Goal: Task Accomplishment & Management: Complete application form

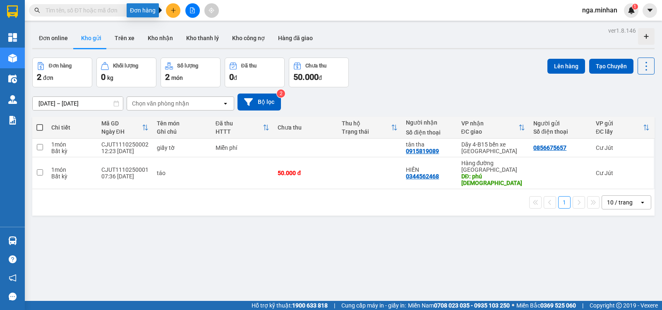
click at [173, 10] on icon "plus" at bounding box center [173, 10] width 0 height 5
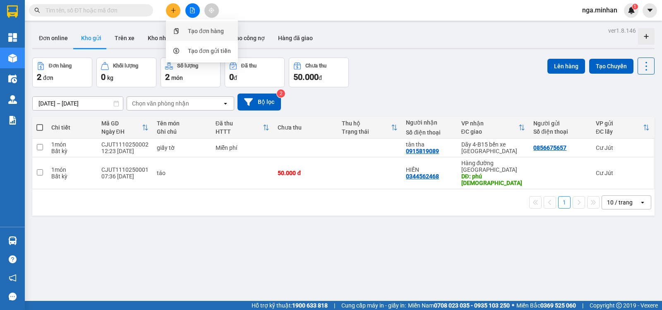
click at [197, 31] on div "Tạo đơn hàng" at bounding box center [206, 30] width 36 height 9
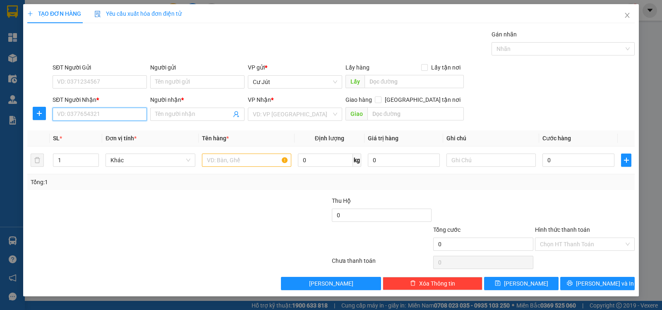
drag, startPoint x: 117, startPoint y: 116, endPoint x: 98, endPoint y: 89, distance: 33.2
click at [113, 104] on div "SĐT Người Nhận * VD: 0377654321" at bounding box center [100, 109] width 94 height 29
type input "0935468292"
click at [89, 128] on div "0935468292 - C LY" at bounding box center [100, 130] width 84 height 9
type input "C LY"
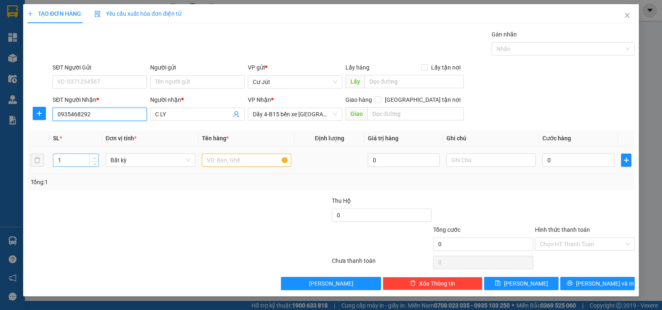
type input "0935468292"
type input "2"
click at [94, 156] on span "up" at bounding box center [94, 158] width 5 height 5
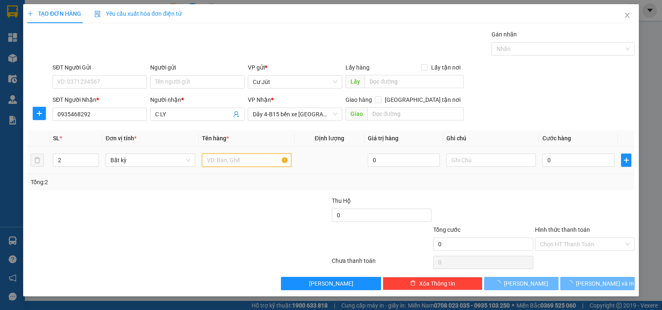
drag, startPoint x: 223, startPoint y: 161, endPoint x: 211, endPoint y: 154, distance: 14.3
click at [223, 161] on input "text" at bounding box center [246, 160] width 89 height 13
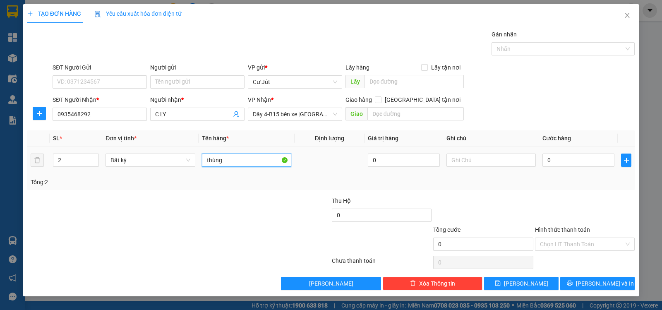
type input "thùng"
click at [567, 152] on div "0" at bounding box center [579, 160] width 72 height 17
click at [605, 158] on input "0" at bounding box center [579, 160] width 72 height 13
type input "1"
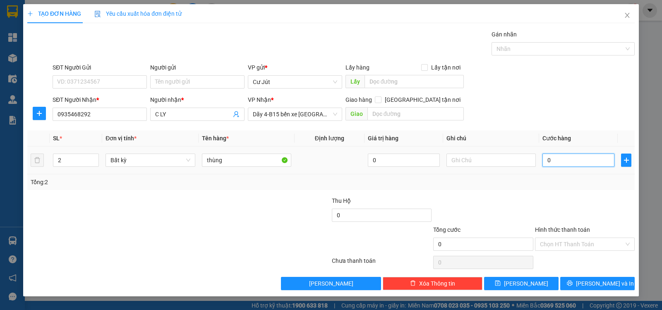
type input "1"
type input "14"
type input "140"
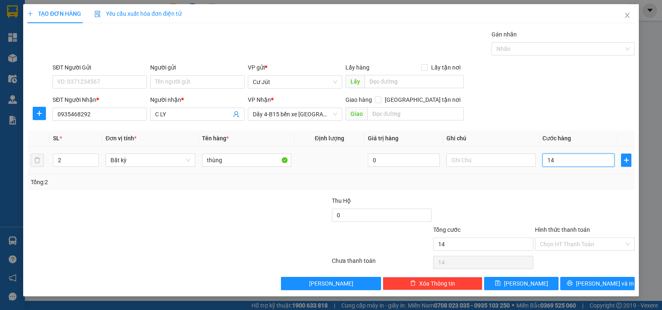
type input "140"
type input "140.000"
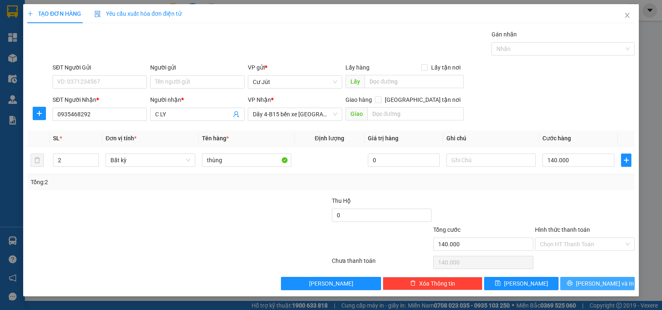
click at [609, 284] on span "[PERSON_NAME] và In" at bounding box center [605, 283] width 58 height 9
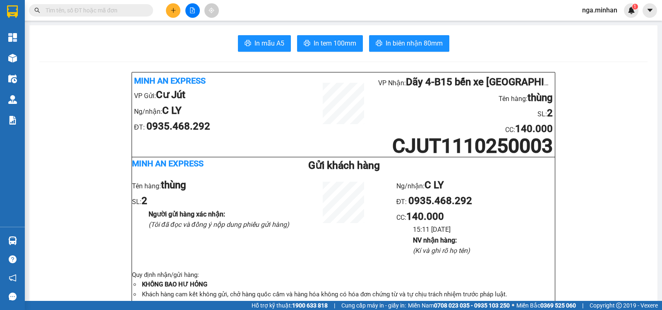
click at [189, 5] on button at bounding box center [192, 10] width 14 height 14
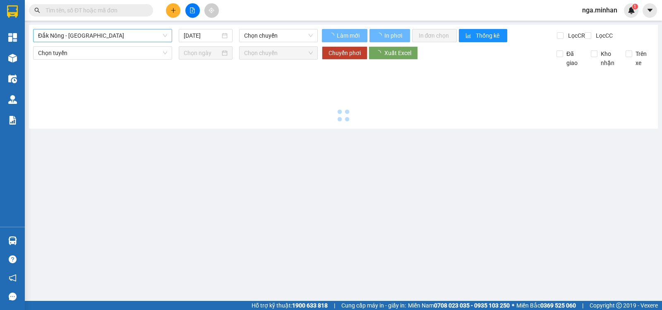
click at [88, 39] on span "Đắk Nông - [GEOGRAPHIC_DATA]" at bounding box center [102, 35] width 129 height 12
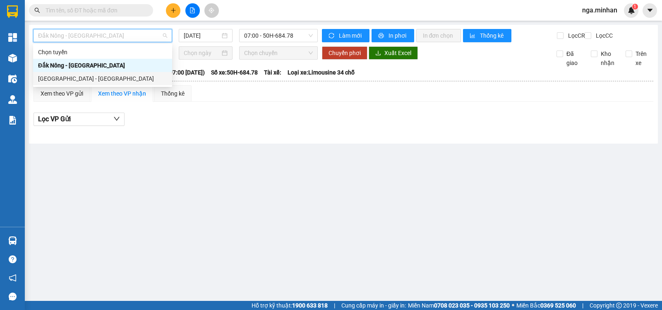
click at [59, 83] on div "[GEOGRAPHIC_DATA] - [GEOGRAPHIC_DATA]" at bounding box center [102, 78] width 139 height 13
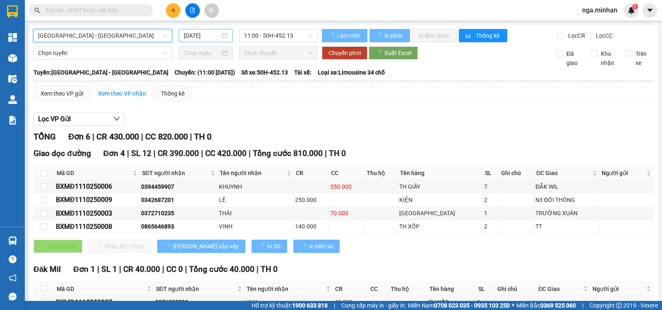
click at [190, 36] on input "[DATE]" at bounding box center [202, 35] width 37 height 9
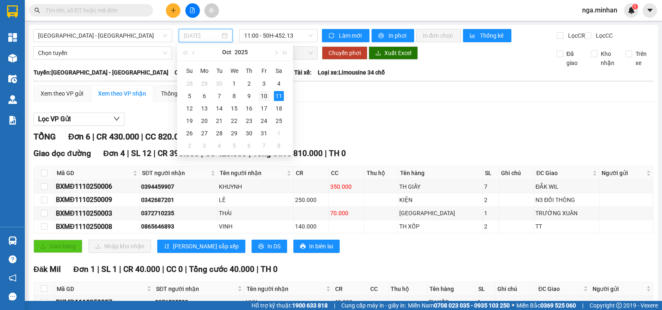
click at [266, 94] on div "10" at bounding box center [264, 96] width 10 height 10
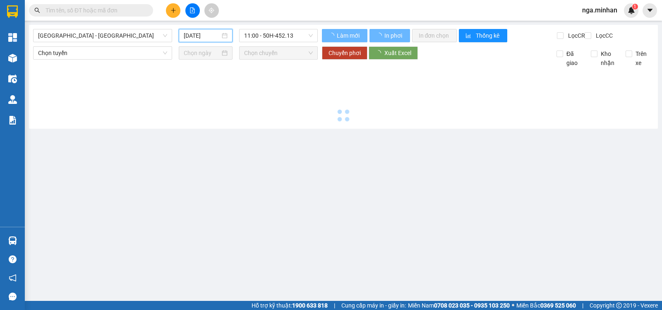
type input "[DATE]"
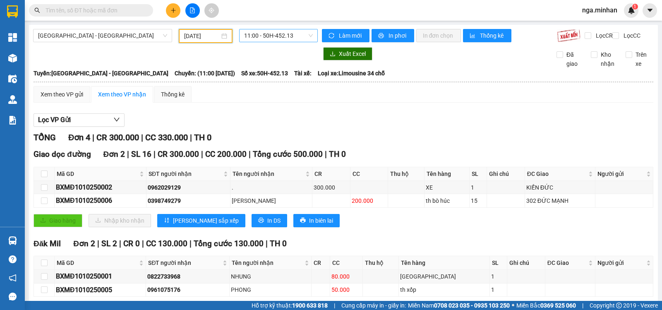
click at [268, 34] on span "11:00 - 50H-452.13" at bounding box center [278, 35] width 68 height 12
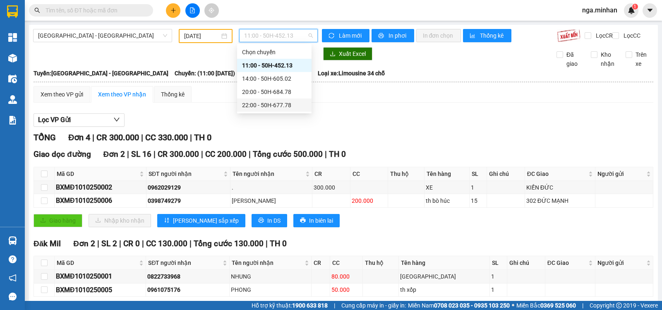
click at [273, 107] on div "22:00 - 50H-677.78" at bounding box center [274, 105] width 65 height 9
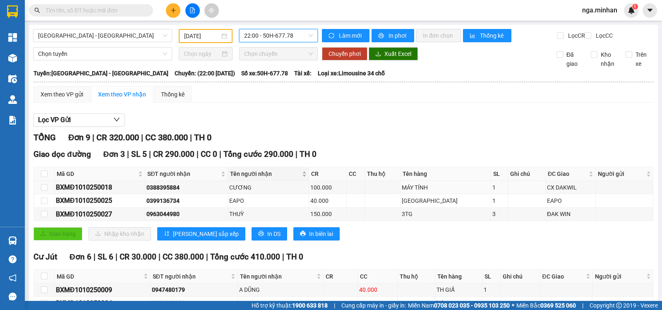
scroll to position [111, 0]
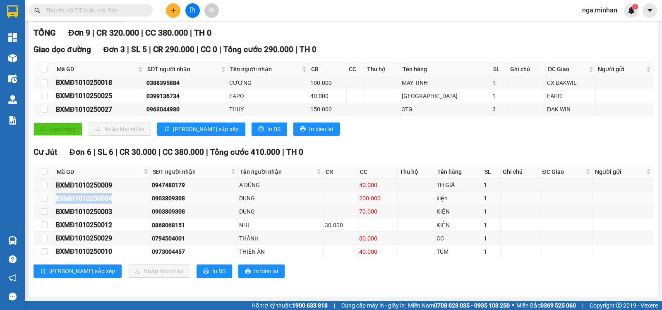
drag, startPoint x: 51, startPoint y: 199, endPoint x: 115, endPoint y: 198, distance: 63.3
click at [115, 198] on tr "BXMĐ1010250004 0903809308 DUNG 200.000 kiện 1" at bounding box center [343, 198] width 619 height 13
copy tr "BXMĐ1010250004"
click at [120, 8] on input "text" at bounding box center [95, 10] width 98 height 9
paste input "BXMĐ1010250004"
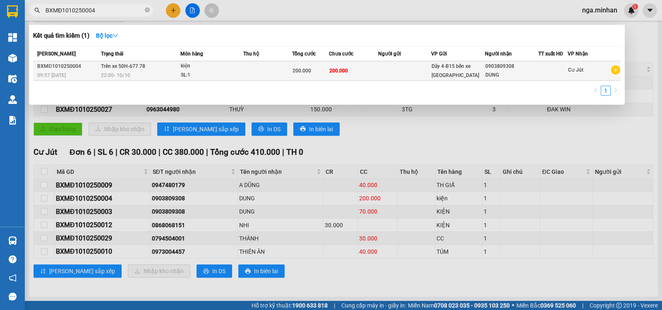
type input "BXMĐ1010250004"
click at [372, 65] on td "200.000" at bounding box center [353, 70] width 49 height 19
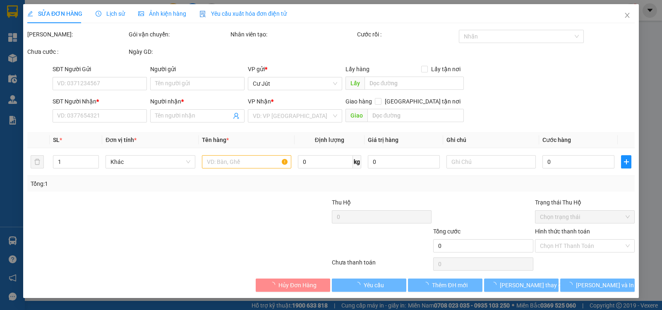
type input "0903809308"
type input "DUNG"
type input "200.000"
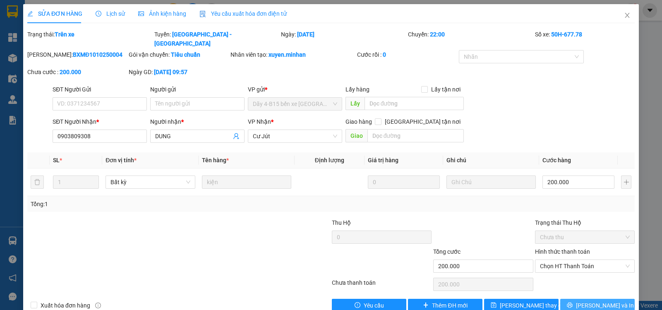
click at [591, 301] on span "[PERSON_NAME] và In" at bounding box center [605, 305] width 58 height 9
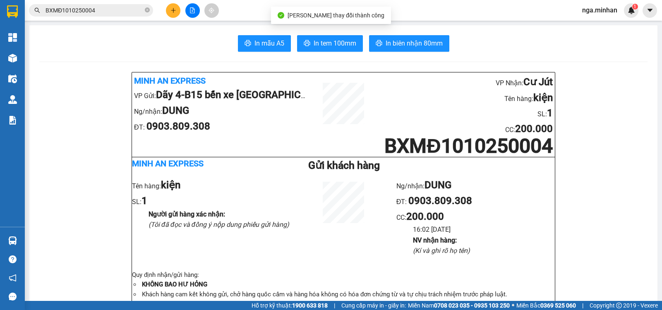
scroll to position [41, 0]
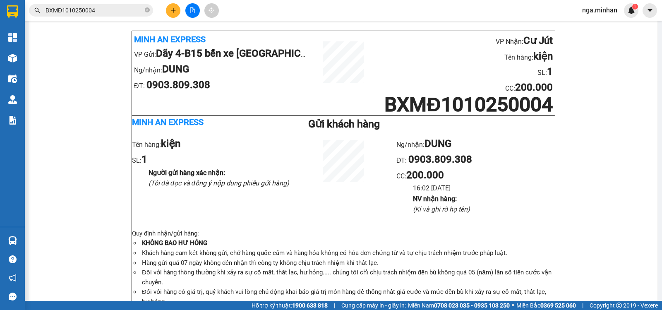
click at [192, 14] on button at bounding box center [192, 10] width 14 height 14
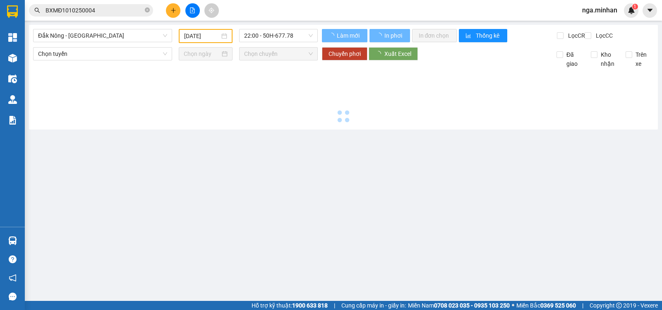
type input "[DATE]"
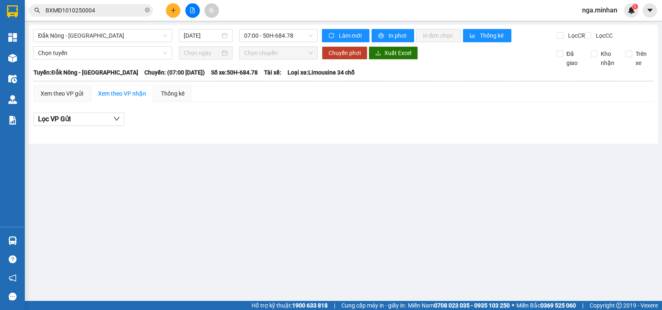
drag, startPoint x: 125, startPoint y: 37, endPoint x: 111, endPoint y: 42, distance: 14.5
click at [122, 38] on span "Đắk Nông - [GEOGRAPHIC_DATA]" at bounding box center [102, 35] width 129 height 12
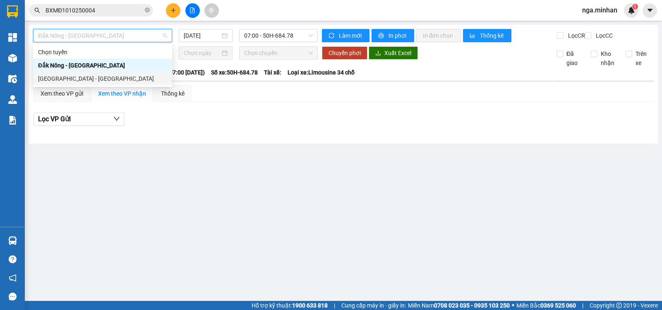
drag, startPoint x: 76, startPoint y: 76, endPoint x: 100, endPoint y: 65, distance: 25.9
click at [79, 75] on div "[GEOGRAPHIC_DATA] - [GEOGRAPHIC_DATA]" at bounding box center [102, 78] width 129 height 9
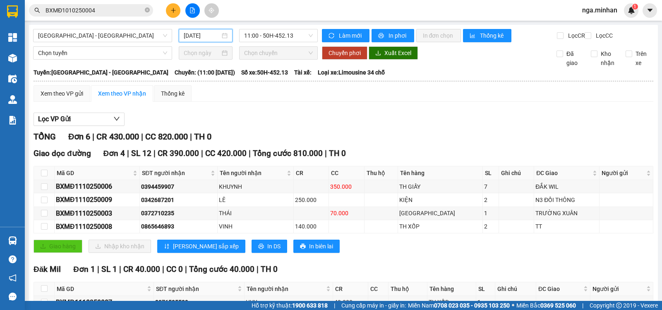
click at [200, 37] on input "[DATE]" at bounding box center [202, 35] width 37 height 9
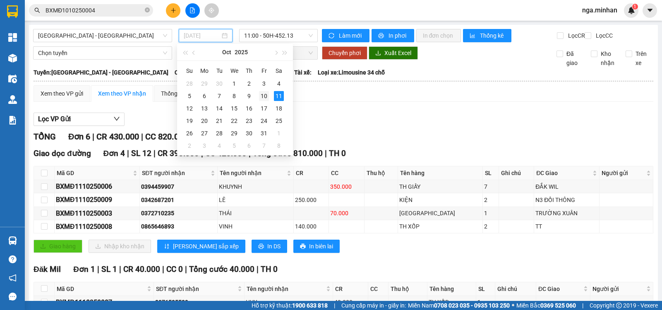
click at [262, 96] on div "10" at bounding box center [264, 96] width 10 height 10
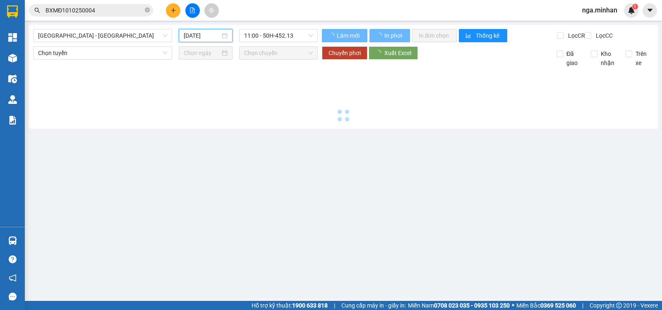
type input "[DATE]"
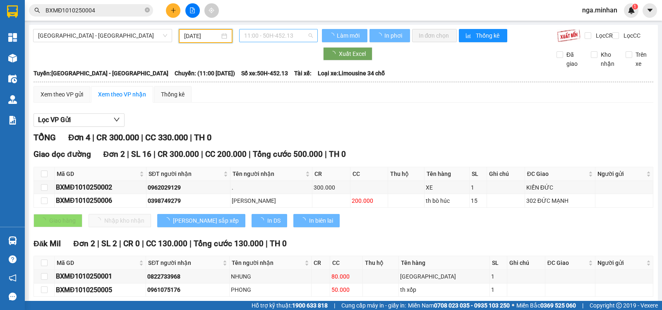
click at [283, 34] on span "11:00 - 50H-452.13" at bounding box center [278, 35] width 68 height 12
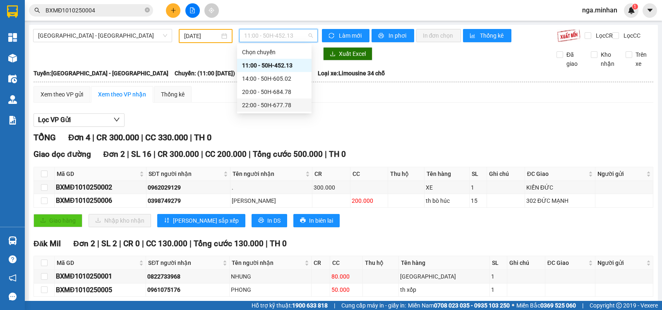
click at [290, 103] on div "22:00 - 50H-677.78" at bounding box center [274, 105] width 65 height 9
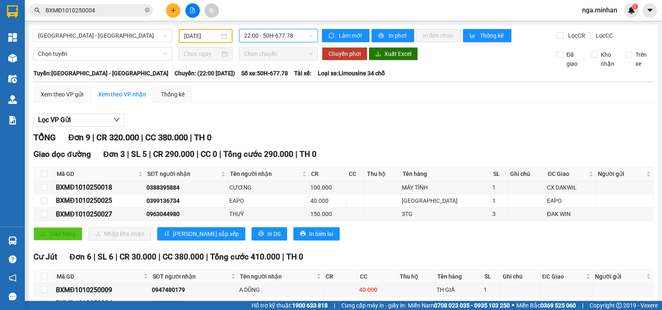
scroll to position [111, 0]
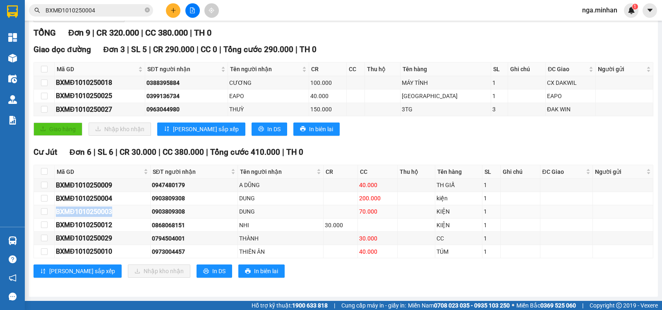
drag, startPoint x: 55, startPoint y: 213, endPoint x: 96, endPoint y: 205, distance: 42.2
click at [112, 209] on td "BXMĐ1010250003" at bounding box center [103, 211] width 96 height 13
copy div "BXMĐ1010250003"
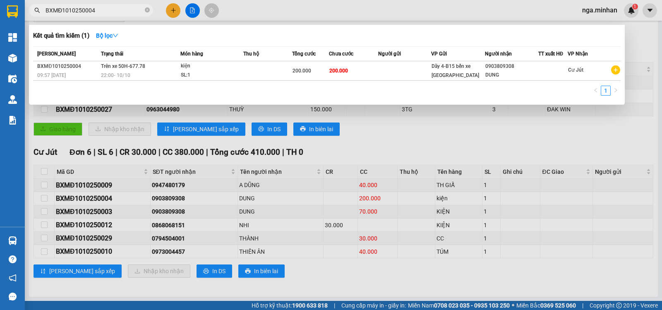
click at [115, 5] on span "BXMĐ1010250004" at bounding box center [91, 10] width 124 height 12
click at [119, 10] on input "BXMĐ1010250004" at bounding box center [95, 10] width 98 height 9
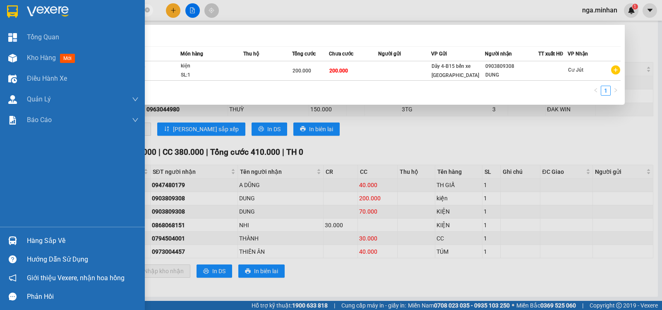
drag, startPoint x: 119, startPoint y: 10, endPoint x: 0, endPoint y: 14, distance: 118.8
click at [0, 14] on section "Kết quả tìm kiếm ( 1 ) Bộ lọc Mã ĐH Trạng thái Món hàng Thu hộ Tổng cước Chưa c…" at bounding box center [331, 155] width 662 height 310
paste input "BXMĐ1010250003"
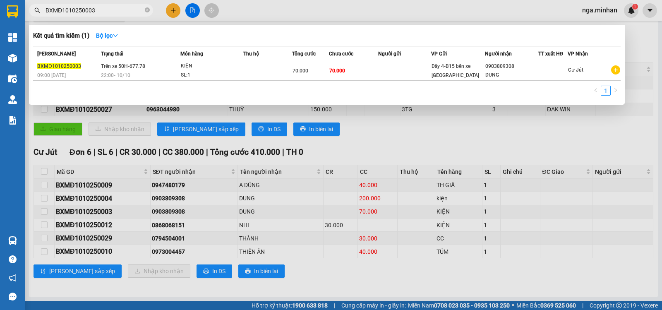
type input "BXMĐ1010250003"
click at [394, 74] on td at bounding box center [404, 70] width 53 height 19
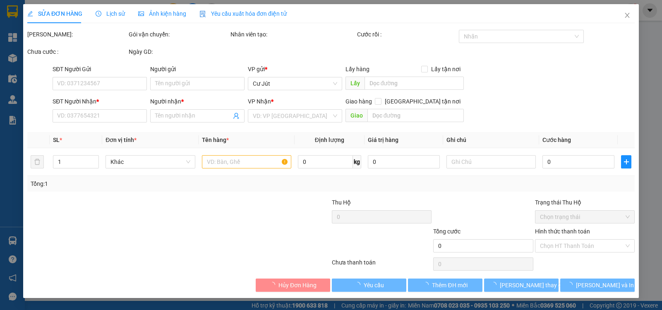
type input "0903809308"
type input "DUNG"
type input "70.000"
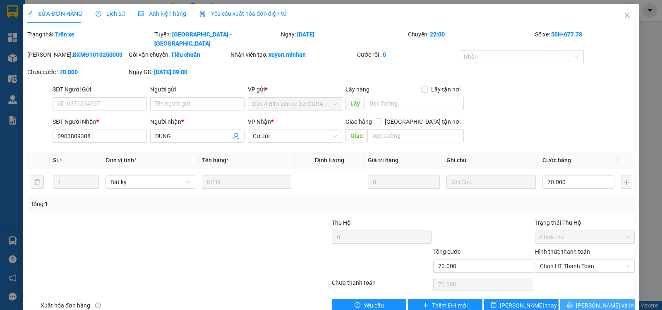
click at [598, 301] on span "[PERSON_NAME] và In" at bounding box center [605, 305] width 58 height 9
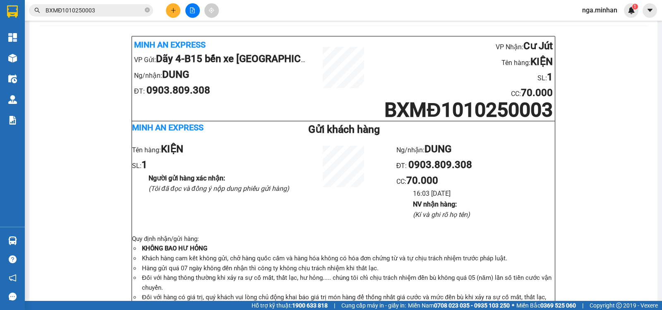
scroll to position [43, 0]
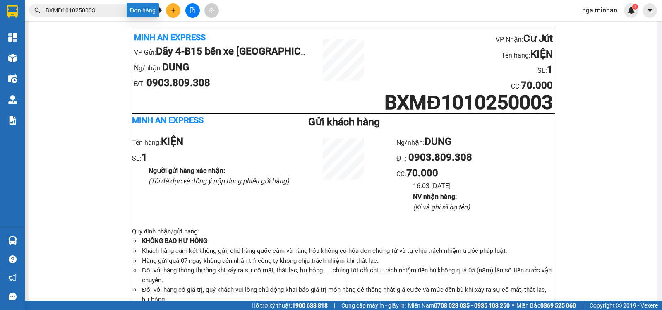
drag, startPoint x: 170, startPoint y: 11, endPoint x: 173, endPoint y: 17, distance: 5.8
click at [171, 12] on icon "plus" at bounding box center [173, 10] width 6 height 6
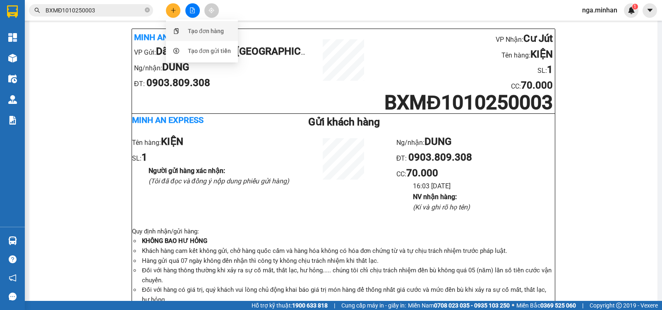
click at [185, 30] on div "Tạo đơn hàng" at bounding box center [202, 31] width 62 height 16
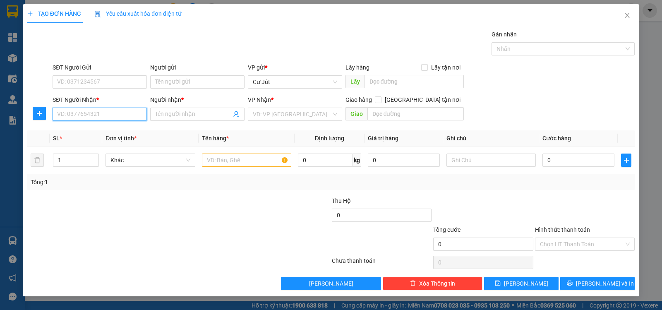
click at [121, 113] on input "SĐT Người Nhận *" at bounding box center [100, 114] width 94 height 13
type input "0935801032"
click at [100, 134] on div "0935801032 - HẰNG" at bounding box center [100, 130] width 84 height 9
type input "HẰNG"
type input "0935801032"
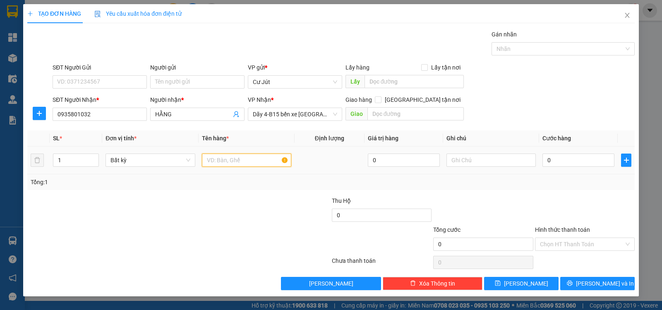
click at [233, 163] on input "text" at bounding box center [246, 160] width 89 height 13
type input "thùng"
click at [593, 163] on input "0" at bounding box center [579, 160] width 72 height 13
type input "4"
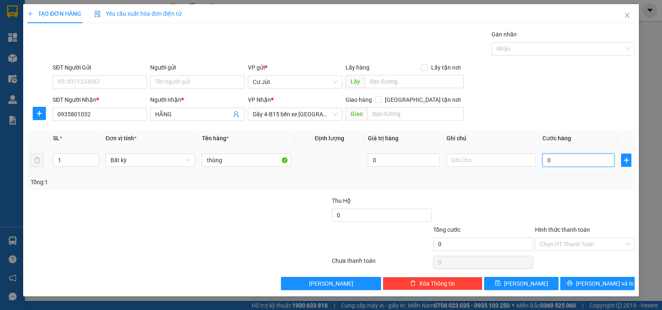
type input "4"
type input "40"
type input "40.000"
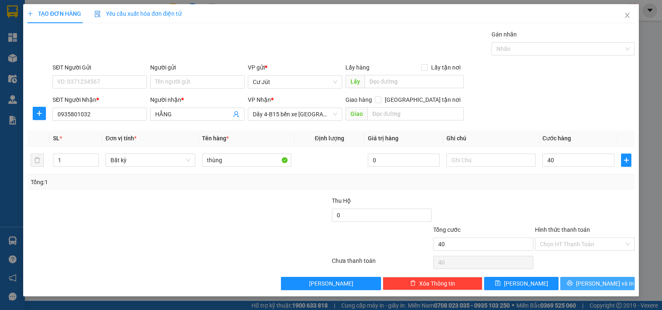
type input "40.000"
click at [597, 284] on span "[PERSON_NAME] và In" at bounding box center [605, 283] width 58 height 9
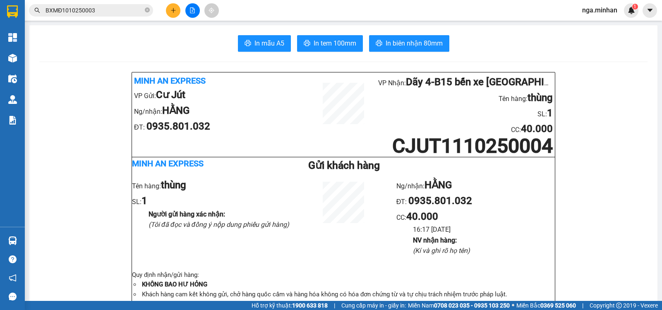
click at [176, 9] on icon "plus" at bounding box center [173, 10] width 6 height 6
click at [193, 29] on div "Tạo đơn hàng" at bounding box center [206, 30] width 36 height 9
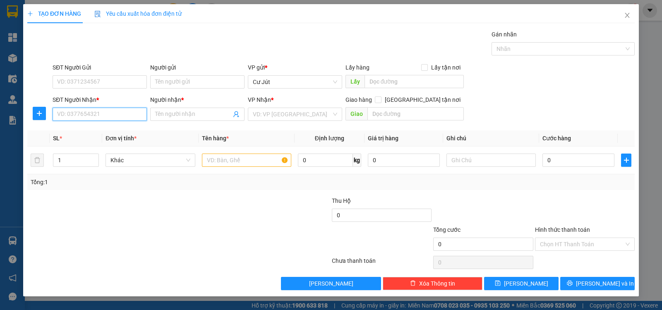
click at [95, 114] on input "SĐT Người Nhận *" at bounding box center [100, 114] width 94 height 13
type input "0373456907"
click at [207, 111] on input "Người nhận *" at bounding box center [193, 114] width 76 height 9
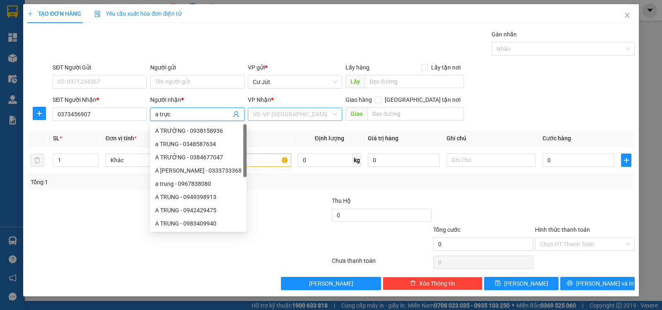
type input "a trực"
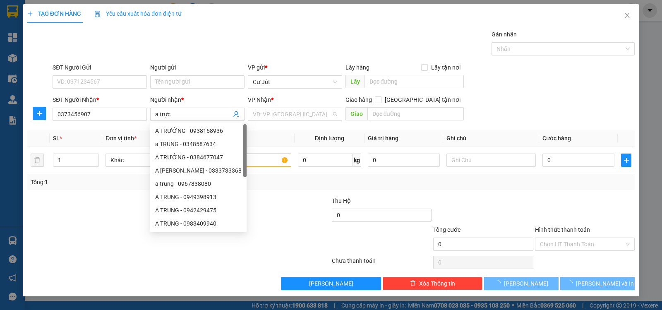
drag, startPoint x: 295, startPoint y: 112, endPoint x: 287, endPoint y: 128, distance: 18.0
click at [291, 113] on input "search" at bounding box center [292, 114] width 79 height 12
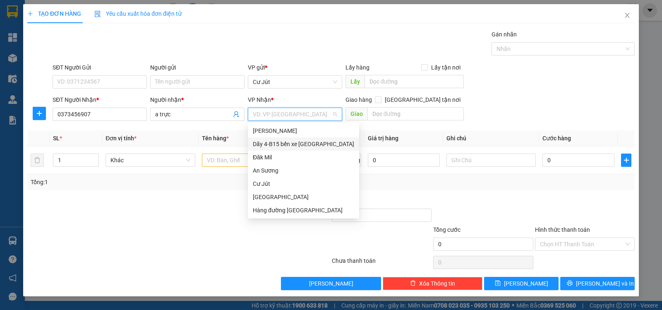
click at [288, 144] on div "Dãy 4-B15 bến xe [GEOGRAPHIC_DATA]" at bounding box center [303, 143] width 101 height 9
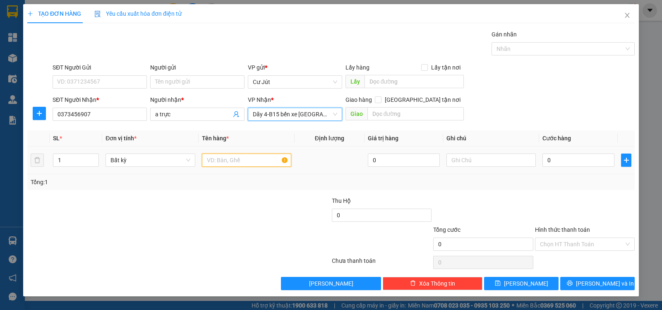
click at [218, 161] on input "text" at bounding box center [246, 160] width 89 height 13
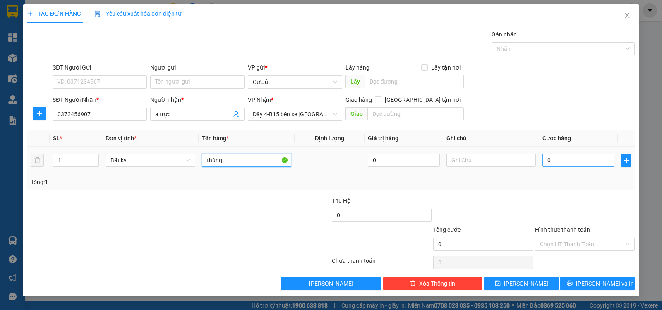
type input "thùng"
click at [567, 158] on input "0" at bounding box center [579, 160] width 72 height 13
type input "5"
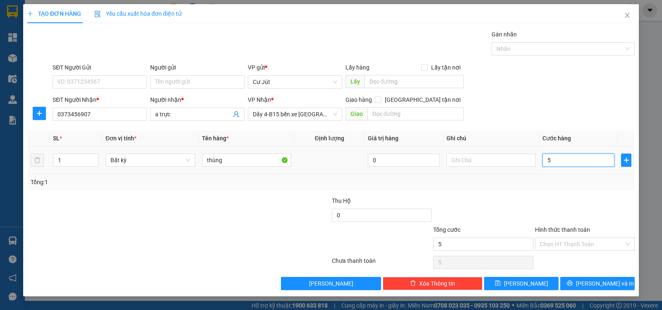
type input "50"
type input "50.000"
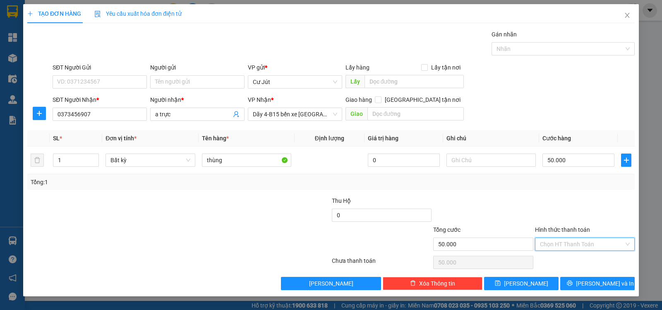
click at [585, 248] on input "Hình thức thanh toán" at bounding box center [582, 244] width 84 height 12
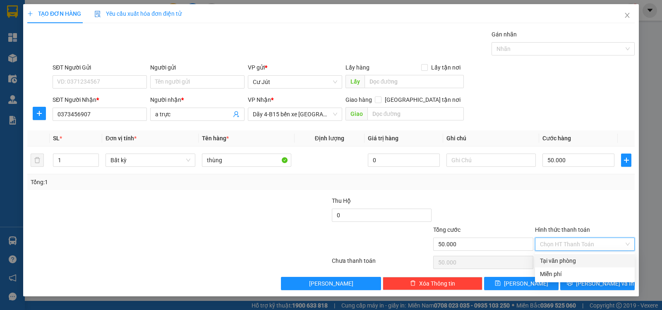
drag, startPoint x: 584, startPoint y: 259, endPoint x: 588, endPoint y: 269, distance: 10.9
click at [586, 264] on div "Tại văn phòng" at bounding box center [585, 260] width 90 height 9
type input "0"
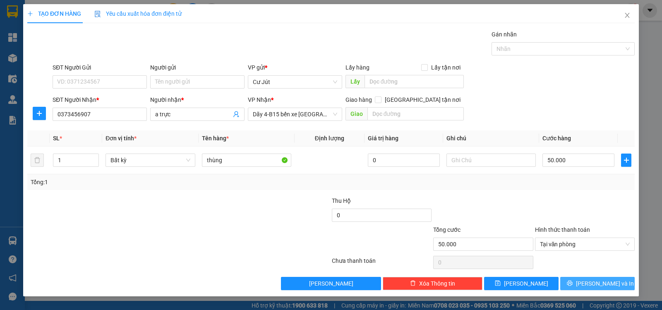
click at [604, 287] on span "[PERSON_NAME] và In" at bounding box center [605, 283] width 58 height 9
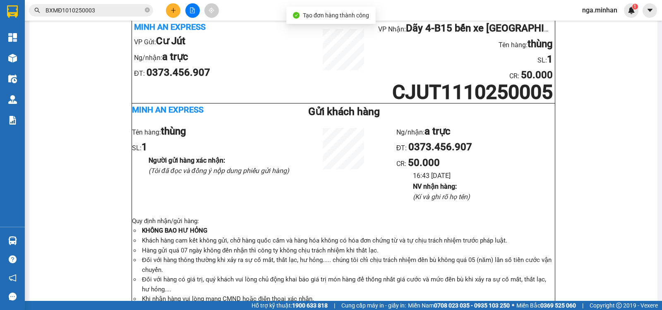
scroll to position [46, 0]
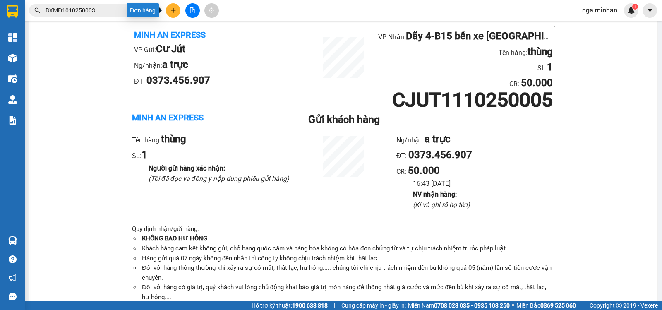
click at [174, 7] on button at bounding box center [173, 10] width 14 height 14
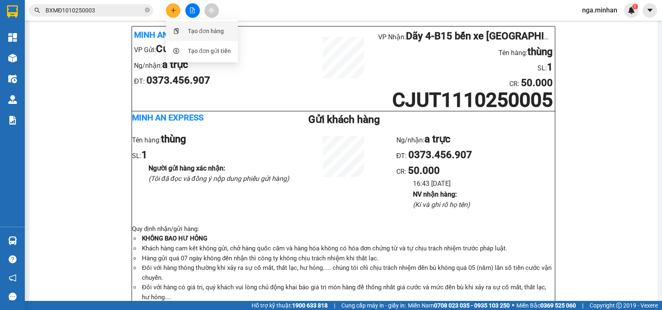
click at [198, 35] on div "Tạo đơn hàng" at bounding box center [206, 30] width 36 height 9
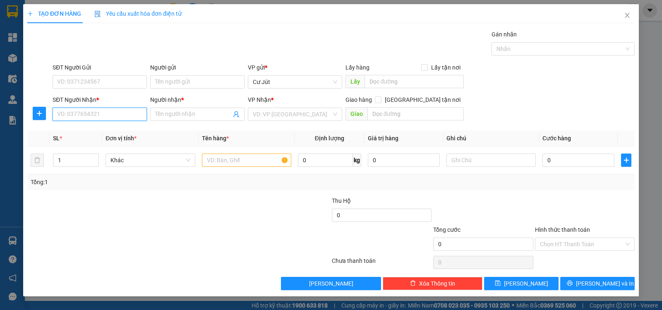
click at [115, 116] on input "SĐT Người Nhận *" at bounding box center [100, 114] width 94 height 13
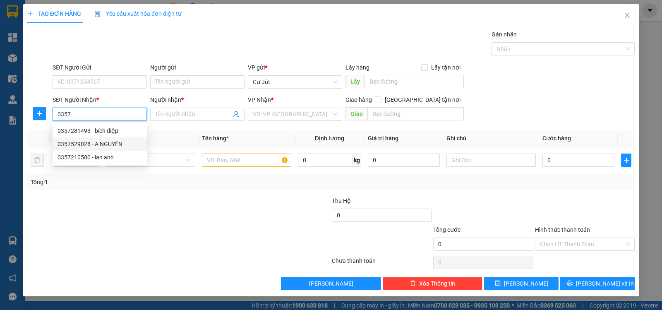
click at [95, 142] on div "0357529028 - A NGUYÊN" at bounding box center [100, 143] width 84 height 9
type input "0357529028"
type input "A NGUYÊN"
checkbox input "true"
type input "277/7 XÔ VIẾT NGHỆ TĨNH - BÌNH THẠNH"
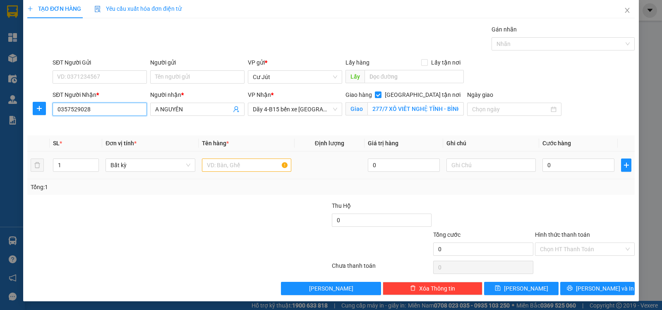
scroll to position [6, 0]
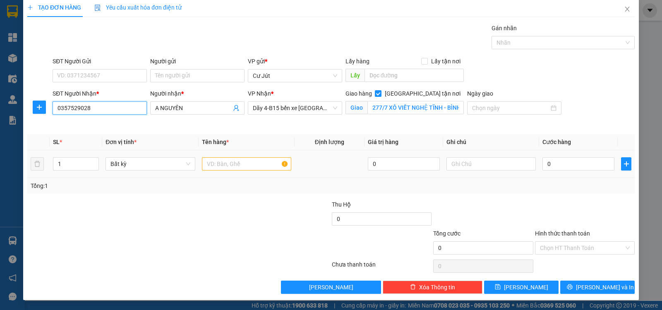
type input "0357529028"
click at [226, 163] on input "text" at bounding box center [246, 163] width 89 height 13
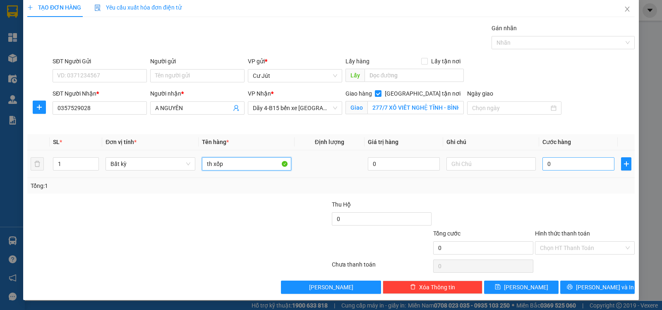
type input "th xốp"
click at [554, 167] on input "0" at bounding box center [579, 163] width 72 height 13
type input "5"
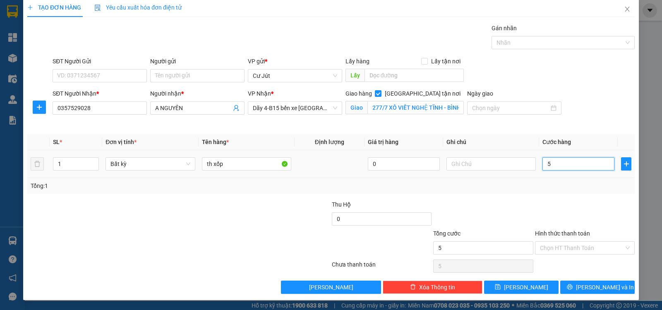
type input "50"
type input "50.000"
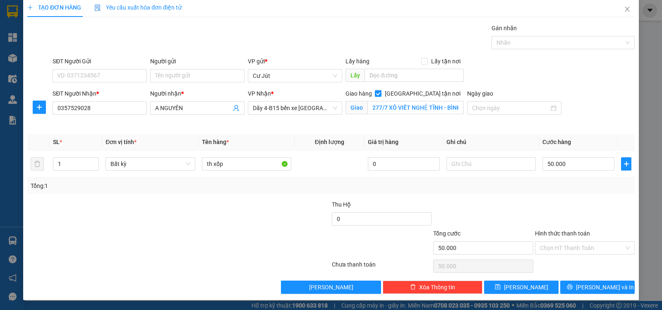
drag, startPoint x: 554, startPoint y: 246, endPoint x: 556, endPoint y: 259, distance: 12.9
click at [555, 254] on div "Chọn HT Thanh Toán" at bounding box center [585, 247] width 100 height 13
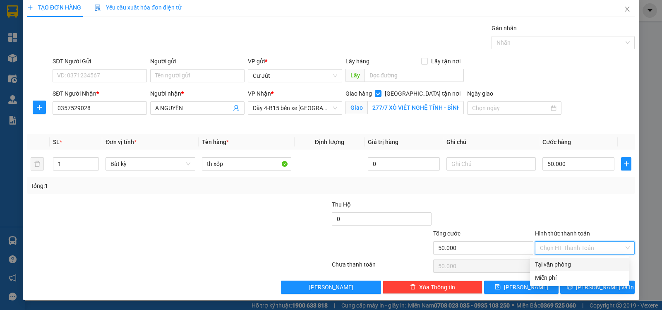
drag, startPoint x: 556, startPoint y: 259, endPoint x: 561, endPoint y: 270, distance: 11.7
click at [558, 264] on div "Tại văn phòng" at bounding box center [579, 264] width 99 height 13
type input "0"
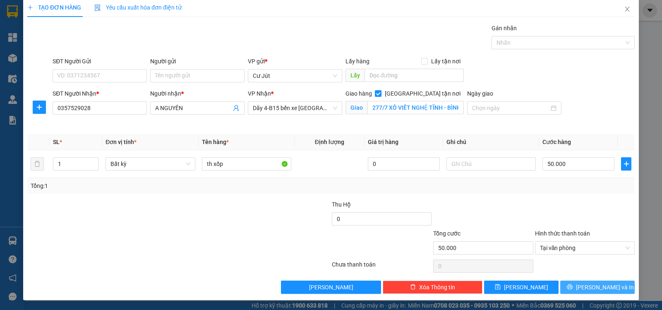
click at [575, 290] on button "[PERSON_NAME] và In" at bounding box center [597, 287] width 74 height 13
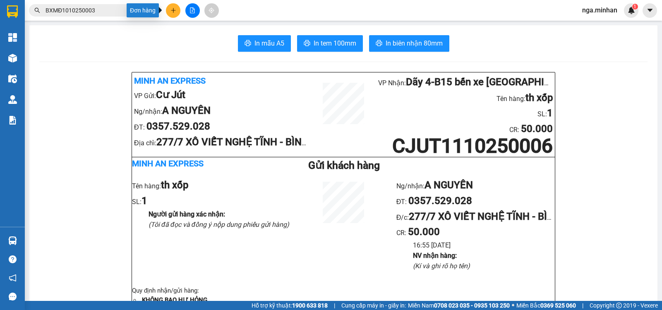
click at [178, 7] on button at bounding box center [173, 10] width 14 height 14
click at [197, 33] on div "Tạo đơn hàng" at bounding box center [206, 30] width 36 height 9
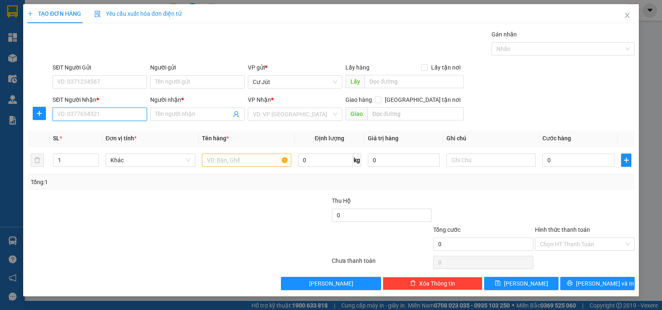
click at [122, 116] on input "SĐT Người Nhận *" at bounding box center [100, 114] width 94 height 13
type input "0907969064"
drag, startPoint x: 97, startPoint y: 128, endPoint x: 96, endPoint y: 133, distance: 5.6
click at [97, 131] on div "0907969064 - hoa" at bounding box center [100, 130] width 84 height 9
type input "hoa"
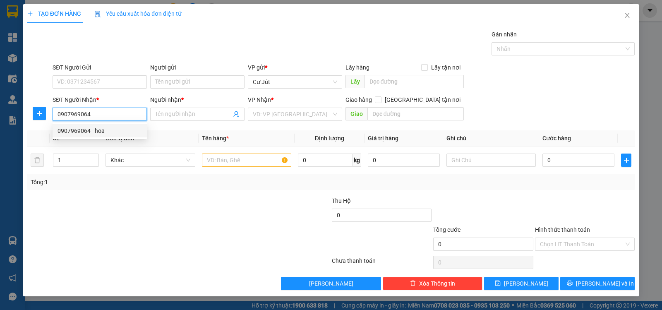
checkbox input "true"
type input "QUẬN 7"
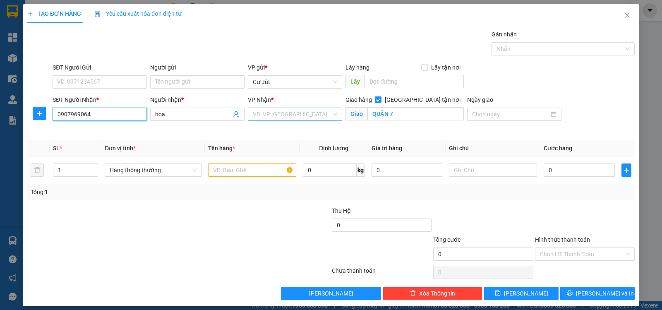
type input "0907969064"
drag, startPoint x: 279, startPoint y: 109, endPoint x: 283, endPoint y: 119, distance: 10.1
click at [280, 110] on input "search" at bounding box center [292, 114] width 79 height 12
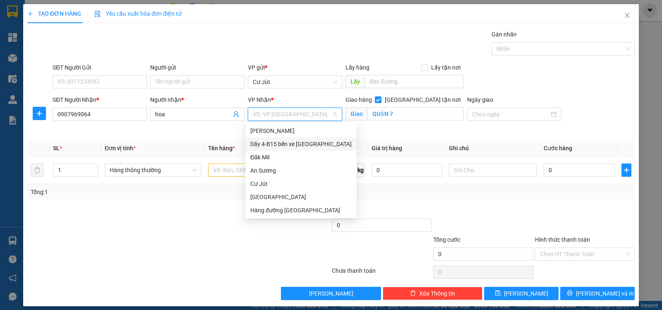
click at [289, 144] on div "Dãy 4-B15 bến xe [GEOGRAPHIC_DATA]" at bounding box center [300, 143] width 101 height 9
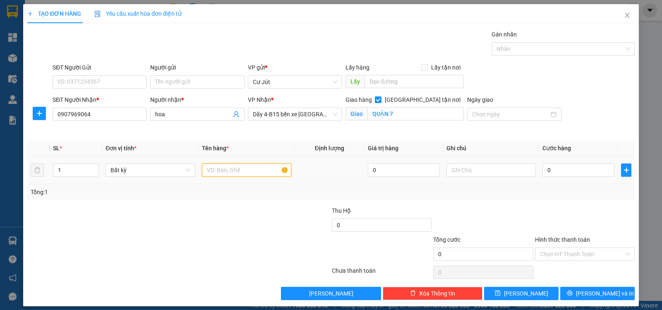
click at [254, 173] on input "text" at bounding box center [246, 169] width 89 height 13
type input "th xốp"
click at [557, 173] on input "0" at bounding box center [579, 169] width 72 height 13
type input "5"
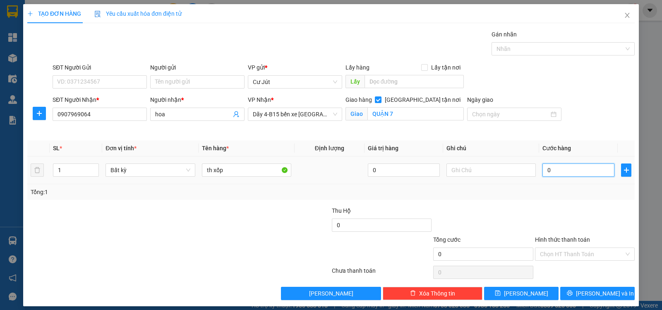
type input "5"
type input "50"
type input "50.000"
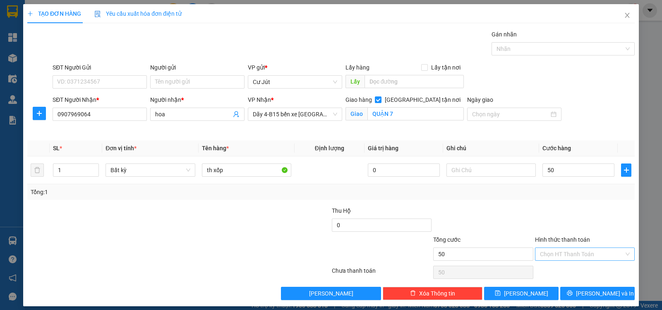
type input "50.000"
drag, startPoint x: 562, startPoint y: 252, endPoint x: 561, endPoint y: 258, distance: 6.2
click at [562, 254] on input "Hình thức thanh toán" at bounding box center [582, 254] width 84 height 12
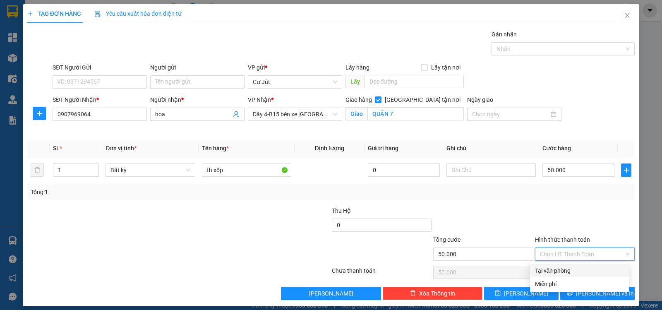
click at [559, 269] on div "Tại văn phòng" at bounding box center [579, 270] width 89 height 9
type input "0"
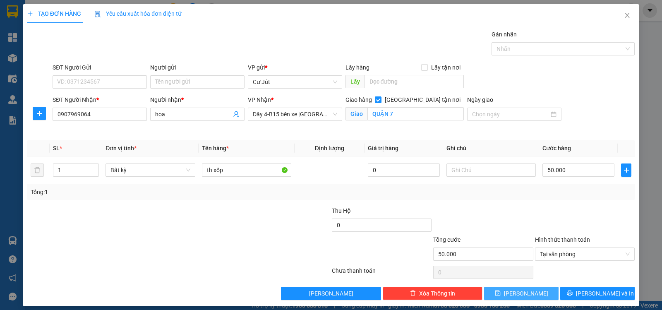
click at [533, 295] on button "[PERSON_NAME]" at bounding box center [521, 293] width 74 height 13
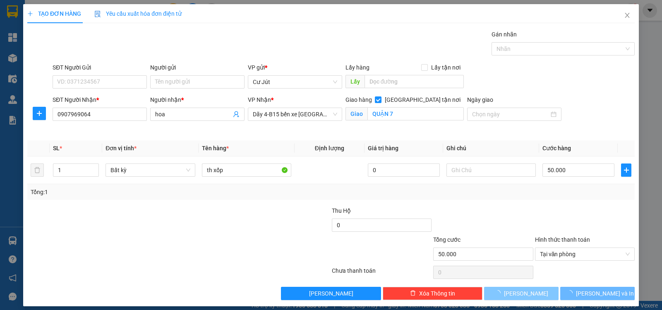
checkbox input "false"
type input "0"
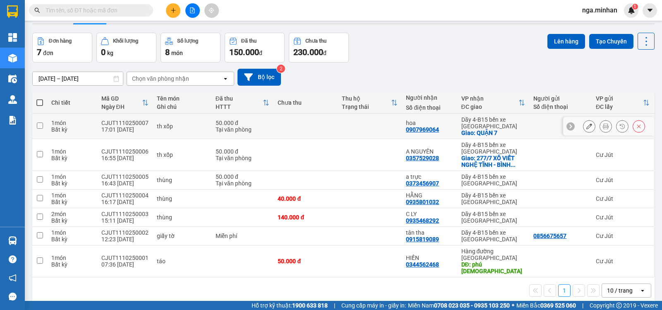
scroll to position [38, 0]
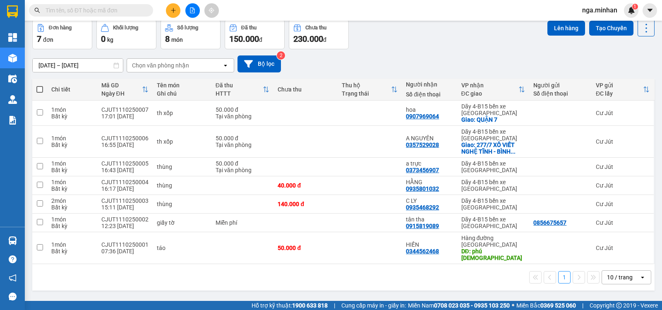
click at [171, 14] on button at bounding box center [173, 10] width 14 height 14
click at [218, 35] on div "Tạo đơn hàng" at bounding box center [206, 30] width 36 height 9
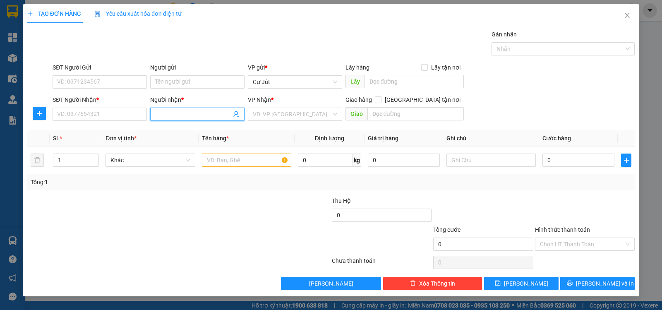
click at [193, 117] on input "Người nhận *" at bounding box center [193, 114] width 76 height 9
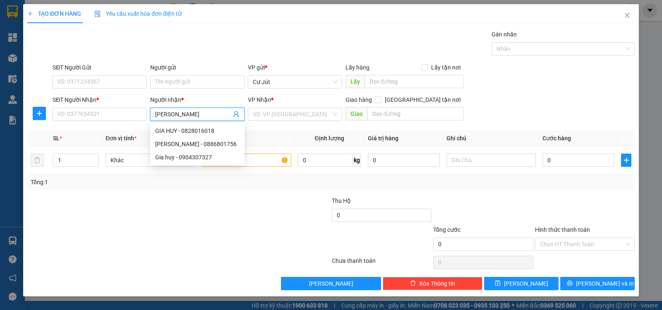
type input "gia huy"
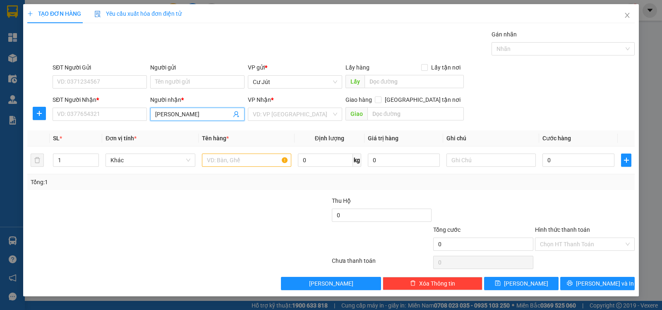
drag, startPoint x: 179, startPoint y: 114, endPoint x: 21, endPoint y: 114, distance: 158.1
click at [21, 114] on div "TẠO ĐƠN HÀNG Yêu cầu xuất hóa đơn điện tử Transit Pickup Surcharge Ids Transit …" at bounding box center [331, 155] width 662 height 310
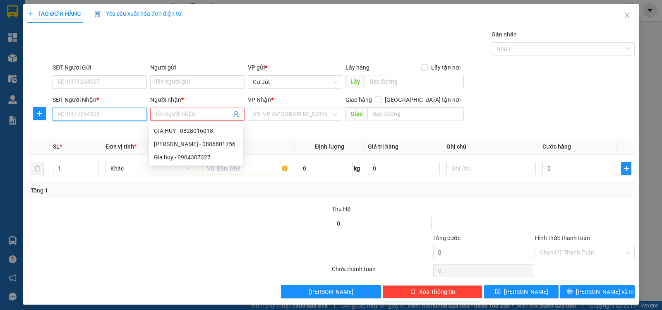
click at [67, 111] on input "SĐT Người Nhận *" at bounding box center [100, 114] width 94 height 13
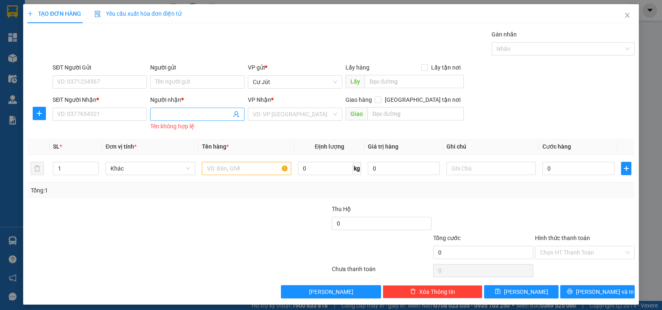
click at [161, 109] on span at bounding box center [197, 114] width 94 height 13
type input "d"
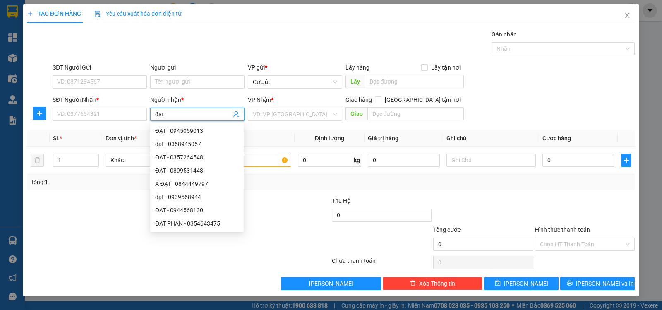
type input "đạt"
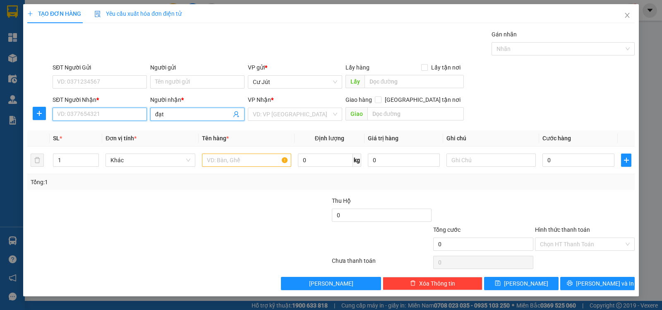
drag, startPoint x: 102, startPoint y: 118, endPoint x: 96, endPoint y: 115, distance: 6.3
click at [98, 116] on input "SĐT Người Nhận *" at bounding box center [100, 114] width 94 height 13
type input "0966520004"
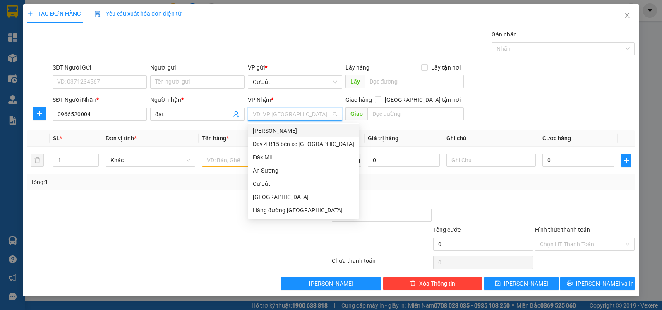
click at [262, 116] on input "search" at bounding box center [292, 114] width 79 height 12
click at [291, 149] on div "Dãy 4-B15 bến xe [GEOGRAPHIC_DATA]" at bounding box center [303, 143] width 111 height 13
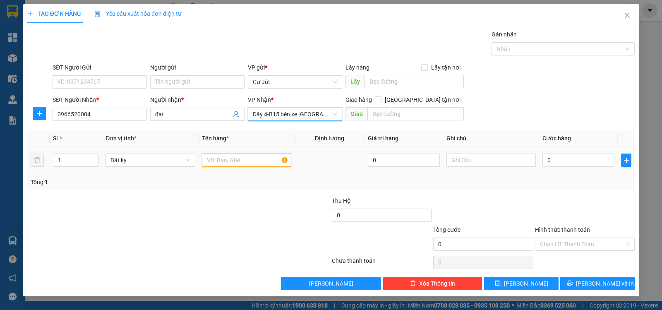
click at [228, 155] on input "text" at bounding box center [246, 160] width 89 height 13
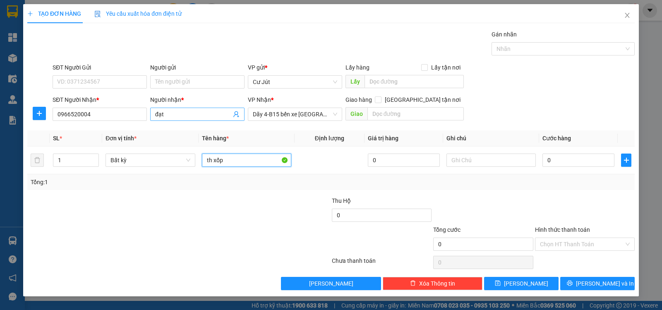
type input "th xốp"
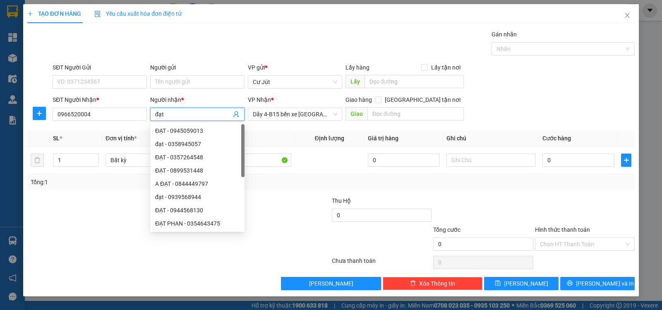
drag, startPoint x: 184, startPoint y: 114, endPoint x: 122, endPoint y: 107, distance: 62.1
click at [122, 107] on div "SĐT Người Nhận * 0966520004 Người nhận * đạt VP Nhận * Dãy 4-B15 bến xe Miền Đô…" at bounding box center [344, 109] width 586 height 29
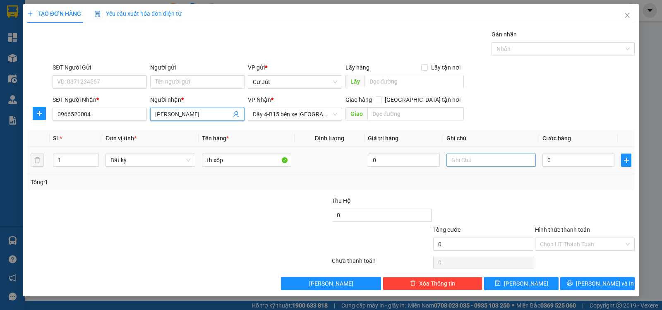
type input "GIA HUY"
click at [479, 155] on input "text" at bounding box center [491, 160] width 89 height 13
type input "0978864206"
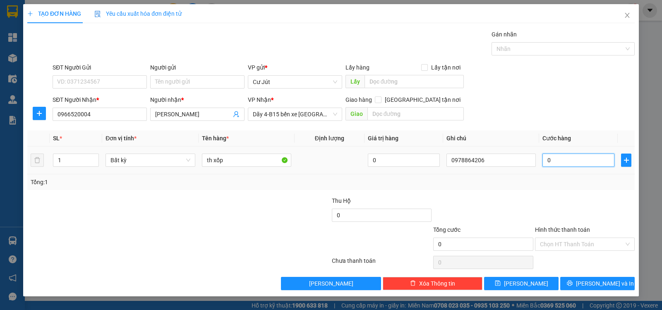
click at [603, 163] on input "0" at bounding box center [579, 160] width 72 height 13
type input "5"
type input "50"
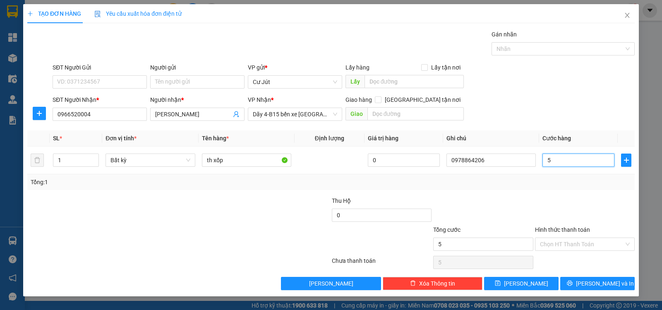
type input "50"
type input "50.000"
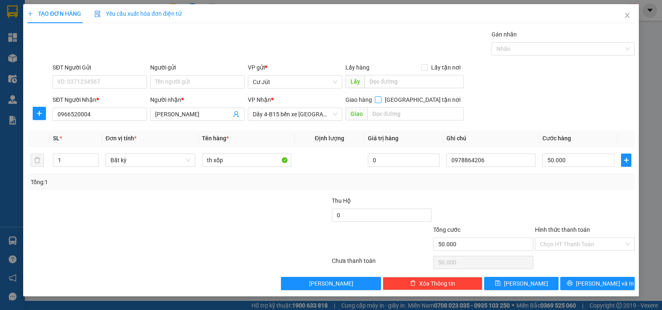
click at [381, 100] on input "[GEOGRAPHIC_DATA] tận nơi" at bounding box center [378, 99] width 6 height 6
checkbox input "true"
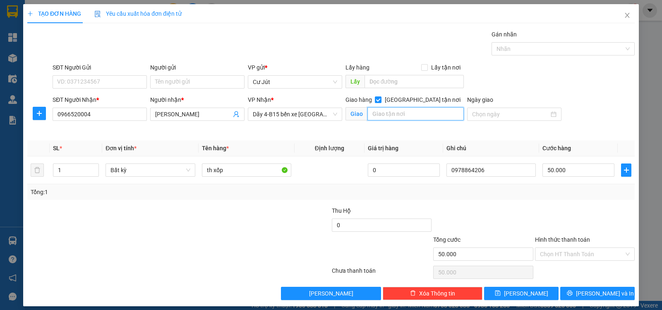
click at [413, 116] on input "text" at bounding box center [415, 113] width 97 height 13
type input "NGUYỄN VĂN LƯỢNG - GÒ VẤP"
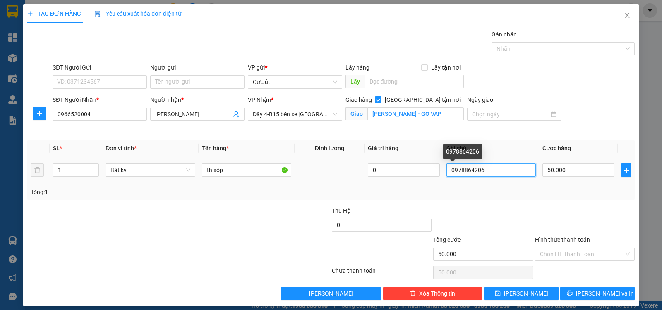
drag, startPoint x: 487, startPoint y: 172, endPoint x: 348, endPoint y: 184, distance: 139.6
click at [350, 185] on div "SL * Đơn vị tính * Tên hàng * Định lượng Giá trị hàng Ghi chú Cước hàng 1 Bất k…" at bounding box center [330, 170] width 607 height 60
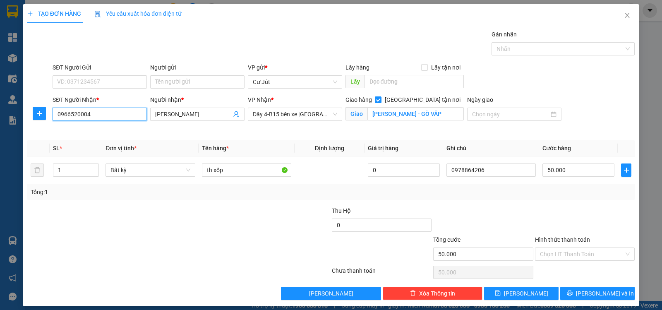
drag, startPoint x: 122, startPoint y: 115, endPoint x: 0, endPoint y: 140, distance: 125.0
click at [0, 136] on div "TẠO ĐƠN HÀNG Yêu cầu xuất hóa đơn điện tử Transit Pickup Surcharge Ids Transit …" at bounding box center [331, 155] width 662 height 310
paste input "78864206"
type input "0978864206"
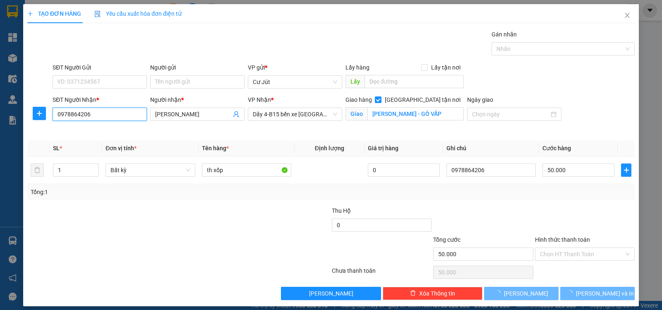
click at [100, 112] on input "0978864206" at bounding box center [100, 114] width 94 height 13
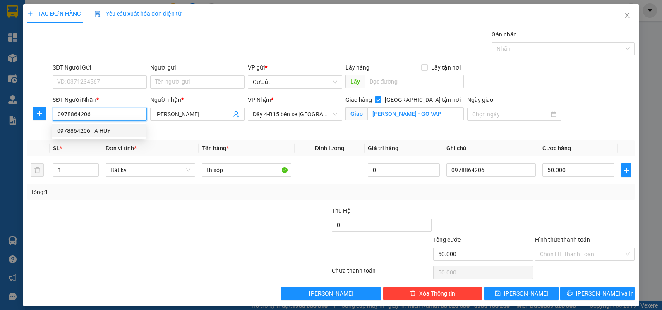
click at [99, 129] on div "0978864206 - A HUY" at bounding box center [99, 130] width 84 height 9
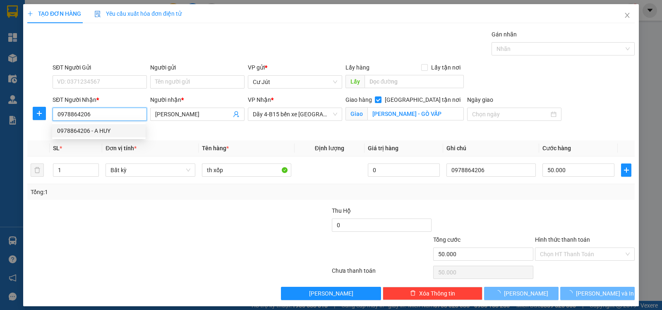
type input "A HUY"
type input "100/1 NG VĂN LƯỢNG - GÒ VẤP"
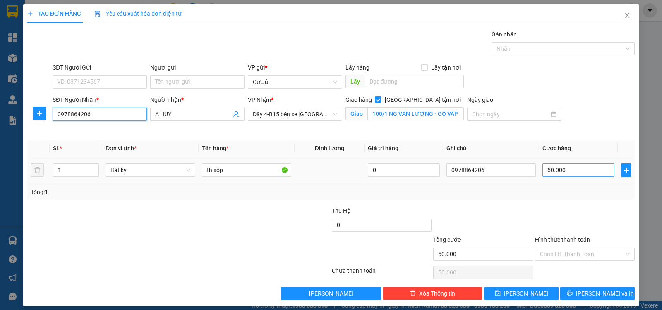
type input "0978864206"
click at [573, 168] on input "50.000" at bounding box center [579, 169] width 72 height 13
click at [574, 170] on input "50.000" at bounding box center [579, 169] width 72 height 13
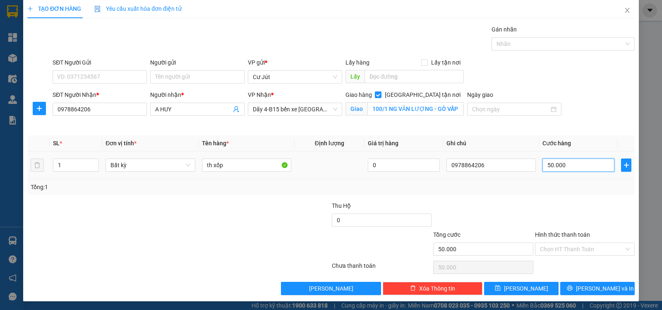
scroll to position [6, 0]
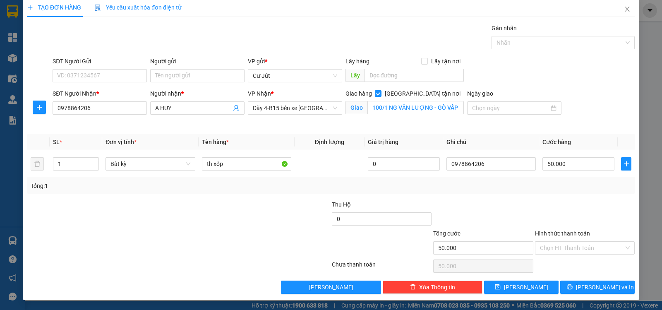
drag, startPoint x: 573, startPoint y: 248, endPoint x: 574, endPoint y: 255, distance: 7.1
click at [574, 252] on input "Hình thức thanh toán" at bounding box center [582, 248] width 84 height 12
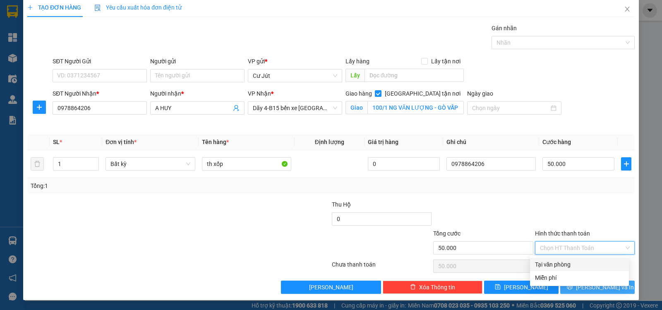
drag, startPoint x: 571, startPoint y: 265, endPoint x: 577, endPoint y: 281, distance: 16.4
click at [572, 266] on div "Tại văn phòng" at bounding box center [579, 264] width 89 height 9
type input "0"
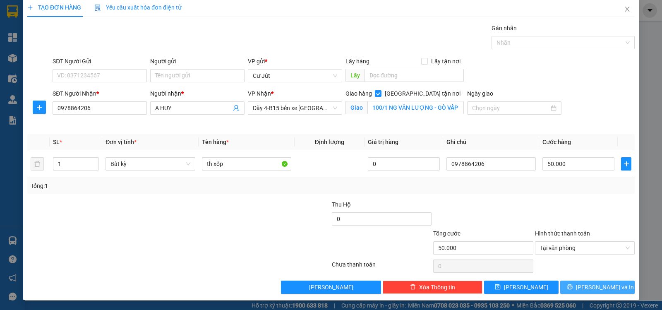
click at [589, 290] on span "[PERSON_NAME] và In" at bounding box center [605, 287] width 58 height 9
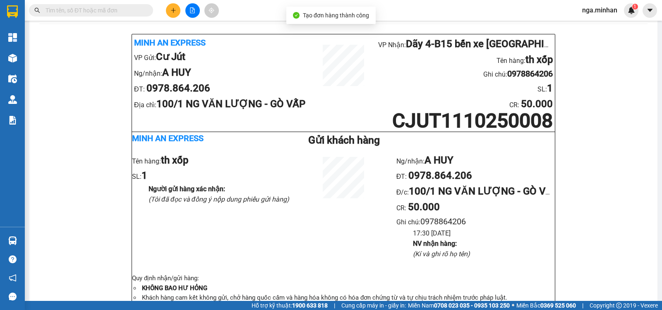
scroll to position [34, 0]
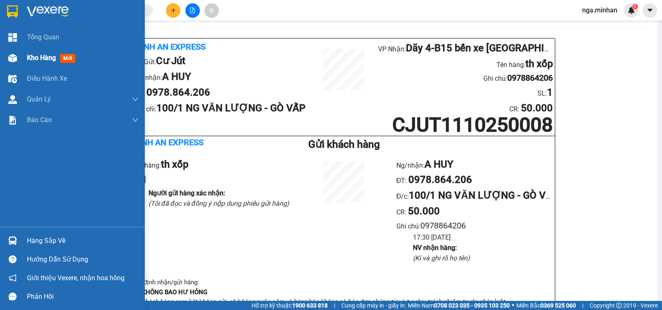
click at [16, 58] on img at bounding box center [12, 58] width 9 height 9
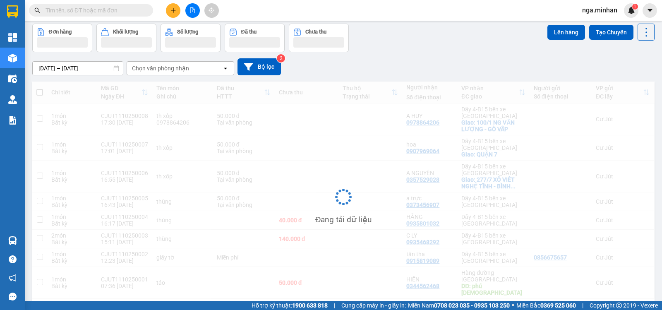
click at [174, 12] on icon "plus" at bounding box center [173, 10] width 6 height 6
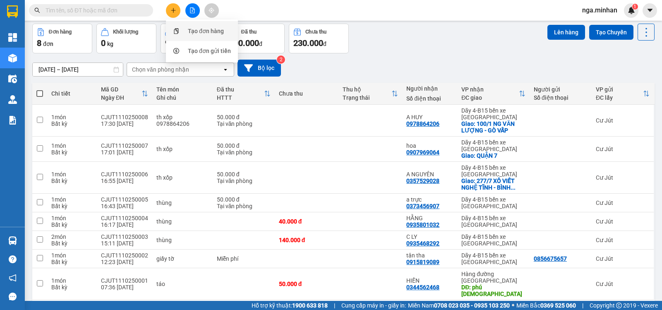
click at [211, 31] on div "Tạo đơn hàng" at bounding box center [206, 30] width 36 height 9
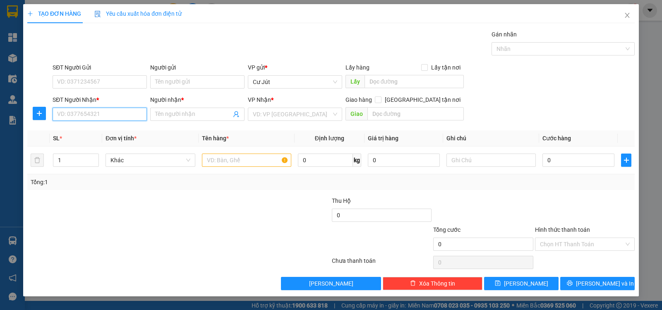
click at [94, 115] on input "SĐT Người Nhận *" at bounding box center [100, 114] width 94 height 13
click at [101, 130] on div "0987651053 - A ĐẠT" at bounding box center [100, 130] width 84 height 9
type input "0987651053"
type input "A ĐẠT"
type input "0987651053"
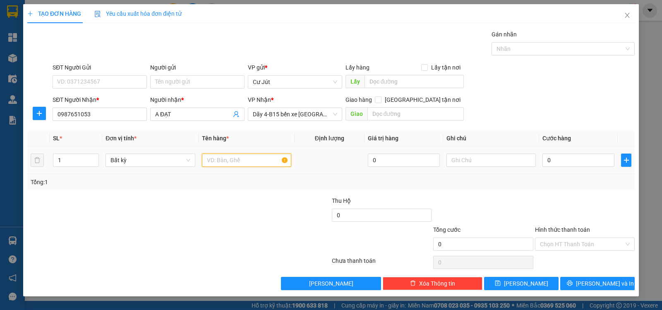
click at [233, 164] on input "text" at bounding box center [246, 160] width 89 height 13
type input "TH XỐP"
click at [555, 162] on input "0" at bounding box center [579, 160] width 72 height 13
type input "4"
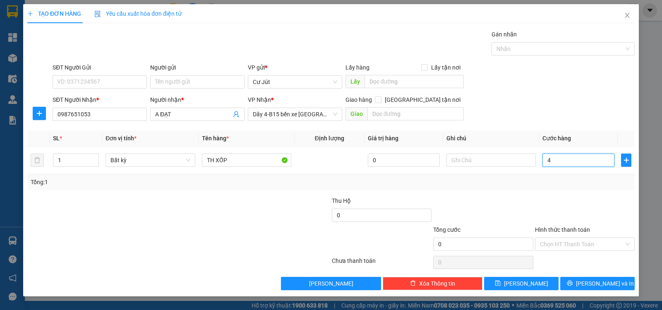
type input "4"
type input "40"
type input "40.000"
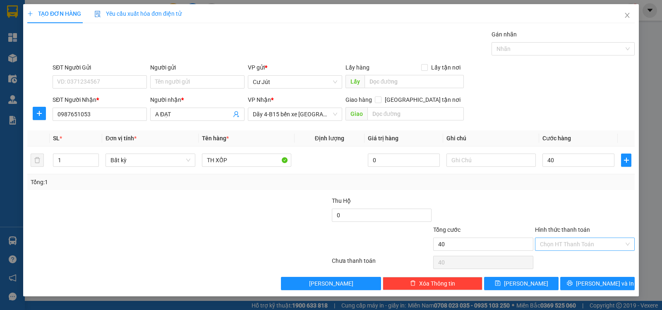
type input "40.000"
drag, startPoint x: 578, startPoint y: 245, endPoint x: 578, endPoint y: 255, distance: 9.5
click at [578, 247] on input "Hình thức thanh toán" at bounding box center [582, 244] width 84 height 12
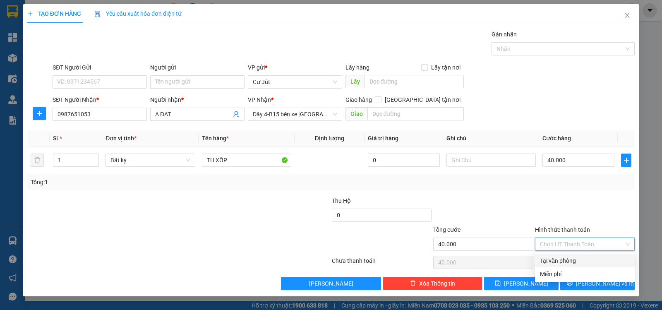
drag, startPoint x: 576, startPoint y: 257, endPoint x: 602, endPoint y: 281, distance: 35.4
click at [576, 258] on div "Tại văn phòng" at bounding box center [585, 260] width 90 height 9
type input "0"
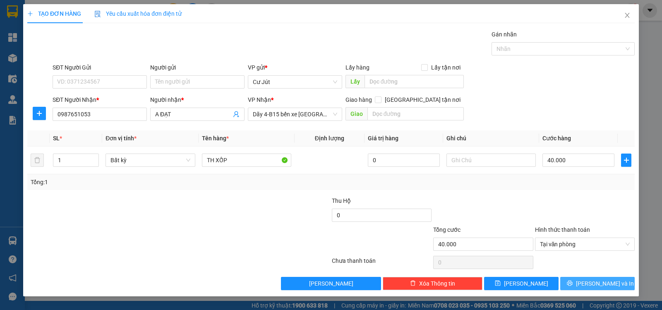
click at [606, 285] on span "[PERSON_NAME] và In" at bounding box center [605, 283] width 58 height 9
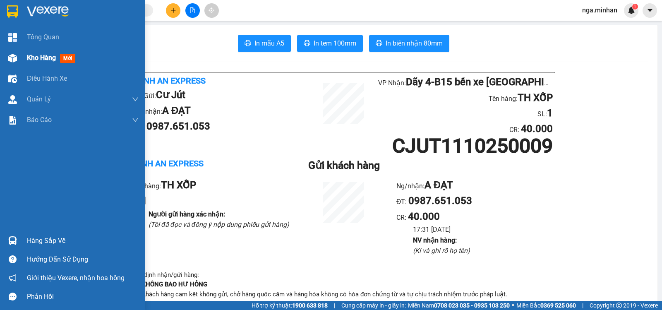
click at [22, 57] on div "Kho hàng mới" at bounding box center [72, 58] width 145 height 21
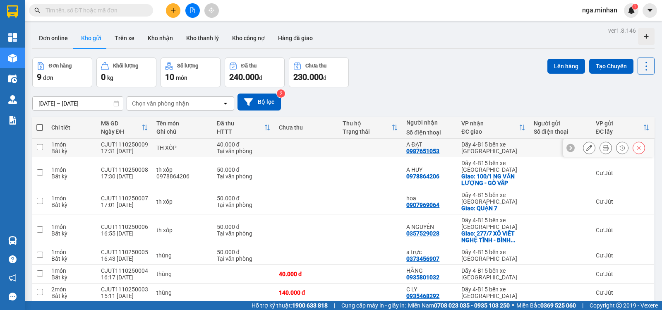
scroll to position [72, 0]
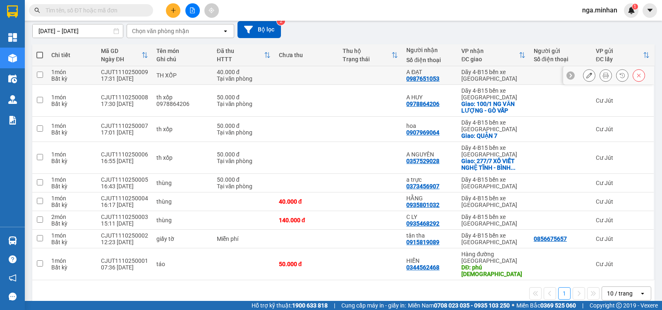
click at [603, 75] on icon at bounding box center [606, 75] width 6 height 6
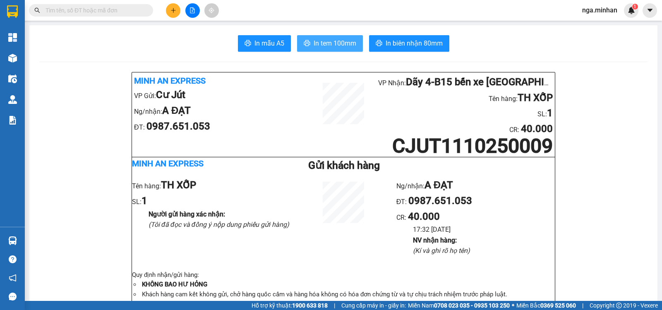
click at [341, 44] on span "In tem 100mm" at bounding box center [335, 43] width 43 height 10
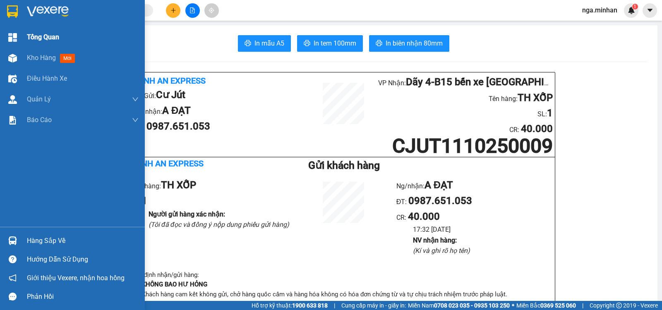
click at [43, 31] on div "Tổng Quan" at bounding box center [83, 37] width 112 height 21
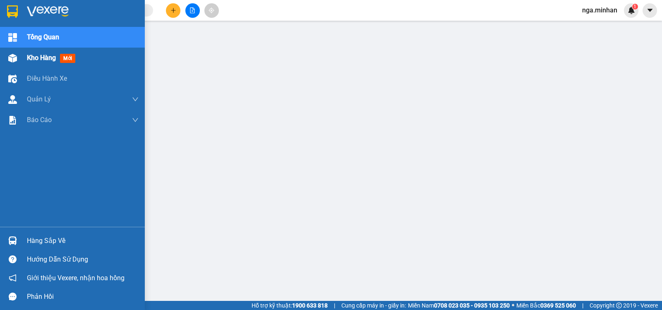
click at [21, 58] on div "Kho hàng mới" at bounding box center [72, 58] width 145 height 21
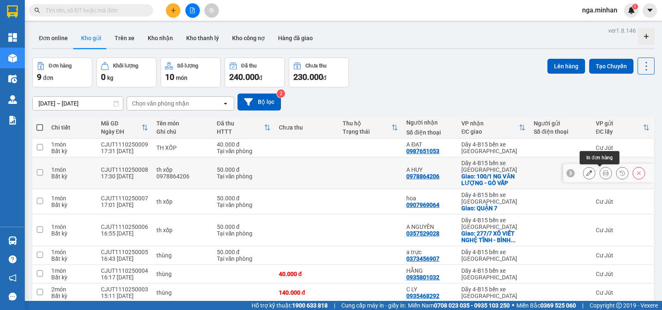
click at [603, 176] on button at bounding box center [606, 173] width 12 height 14
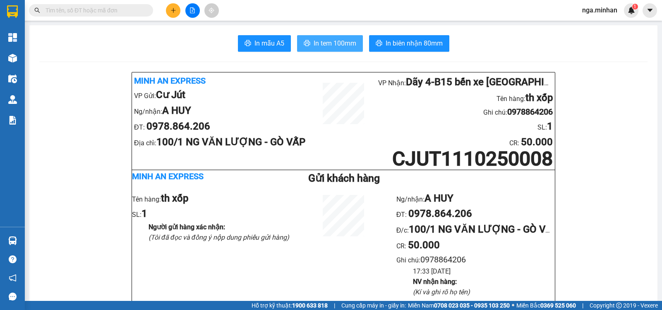
click at [338, 48] on span "In tem 100mm" at bounding box center [335, 43] width 43 height 10
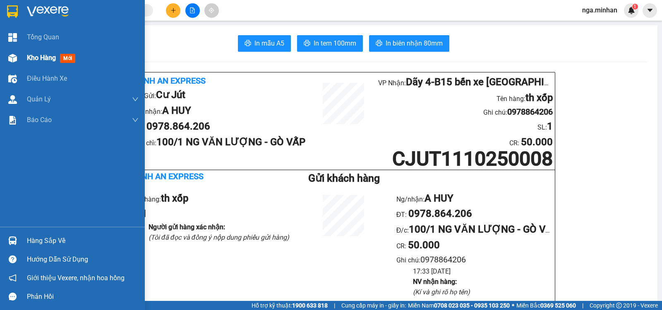
click at [23, 60] on div "Kho hàng mới" at bounding box center [72, 58] width 145 height 21
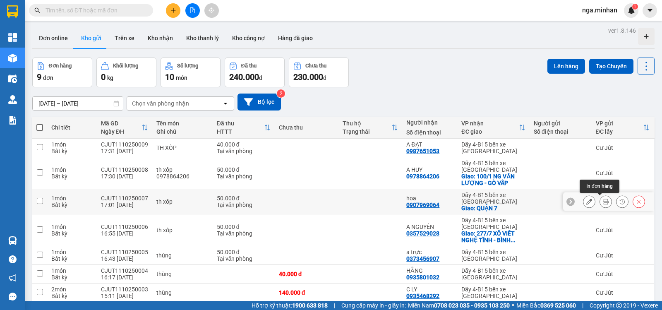
click at [603, 203] on icon at bounding box center [606, 202] width 6 height 6
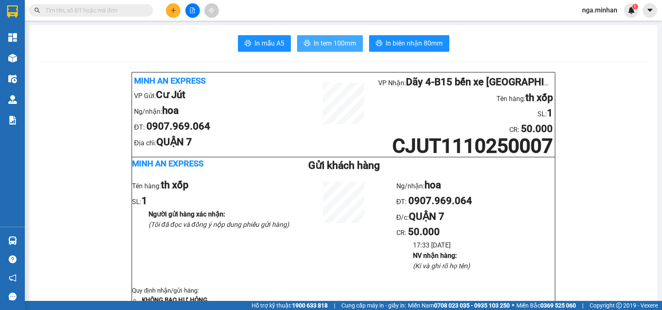
click at [333, 43] on span "In tem 100mm" at bounding box center [335, 43] width 43 height 10
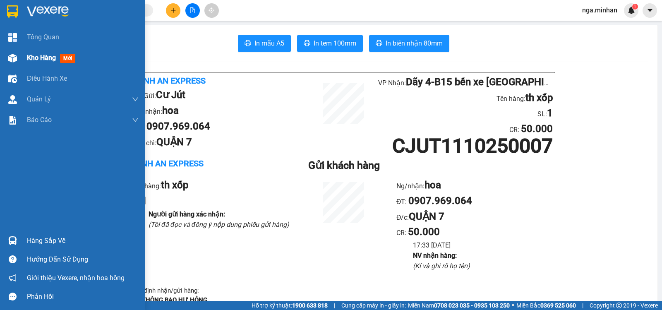
click at [36, 54] on span "Kho hàng" at bounding box center [41, 58] width 29 height 8
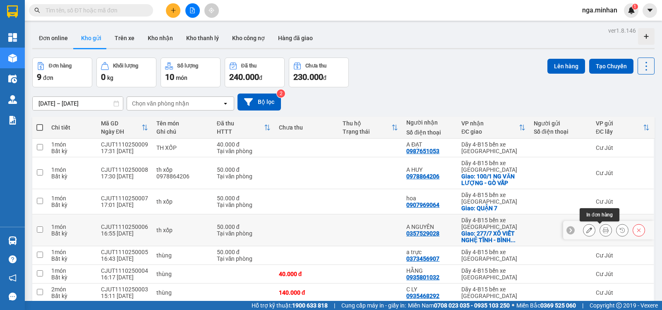
click at [603, 231] on icon at bounding box center [606, 230] width 6 height 6
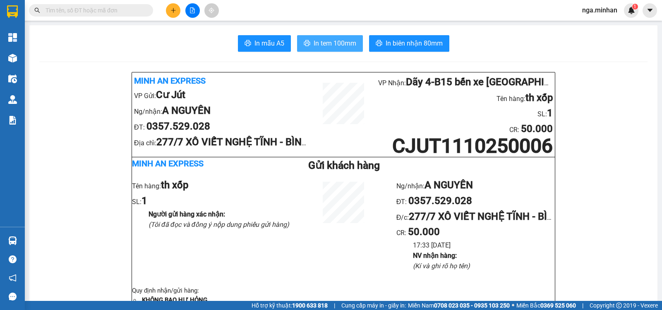
click at [341, 41] on span "In tem 100mm" at bounding box center [335, 43] width 43 height 10
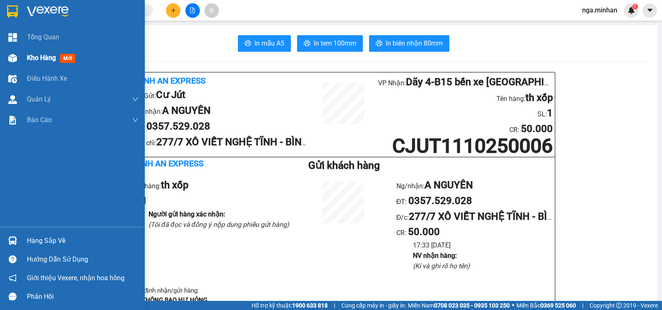
click at [37, 56] on span "Kho hàng" at bounding box center [41, 58] width 29 height 8
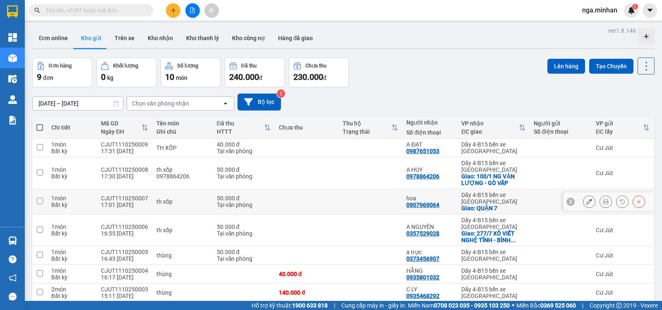
scroll to position [72, 0]
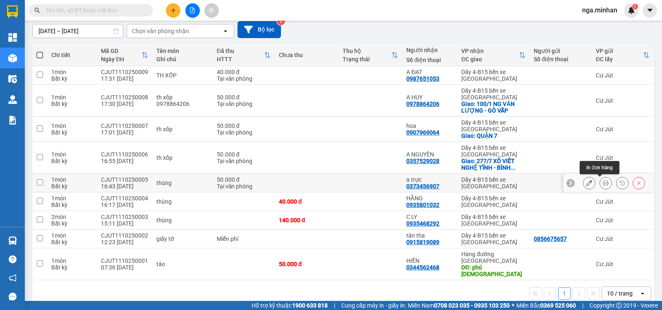
click at [603, 183] on icon at bounding box center [606, 183] width 6 height 6
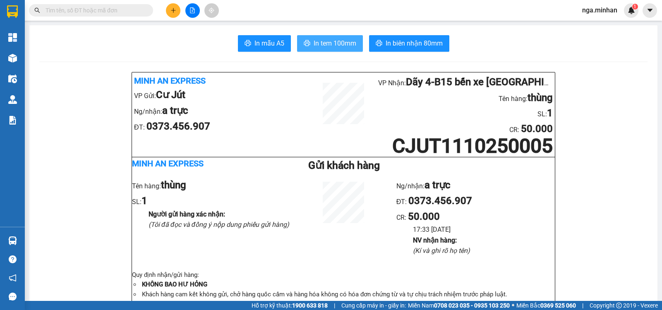
click at [343, 43] on span "In tem 100mm" at bounding box center [335, 43] width 43 height 10
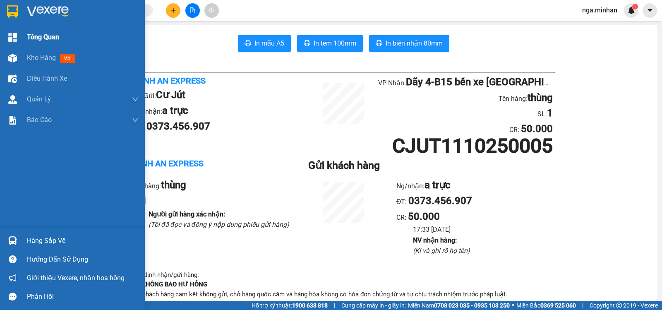
click at [41, 34] on span "Tổng Quan" at bounding box center [43, 37] width 32 height 10
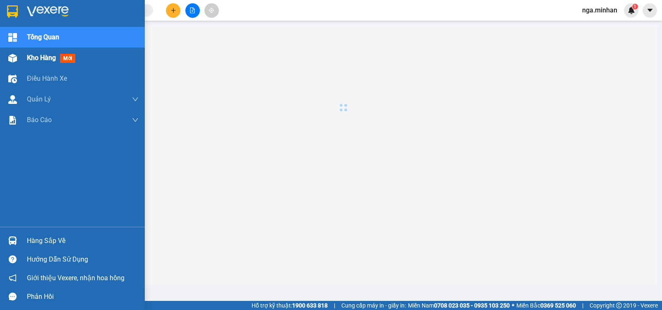
click at [43, 54] on span "Kho hàng" at bounding box center [41, 58] width 29 height 8
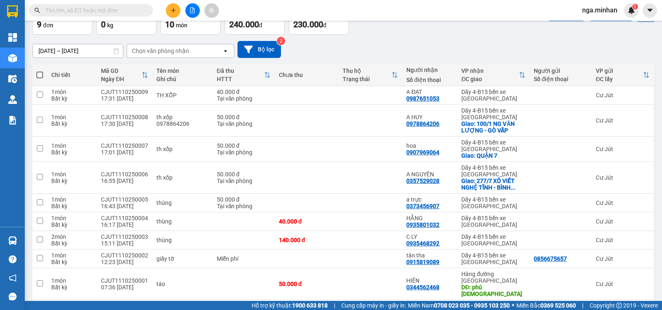
scroll to position [72, 0]
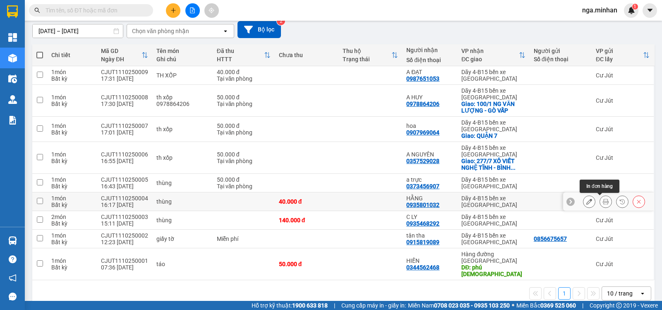
click at [603, 203] on icon at bounding box center [606, 202] width 6 height 6
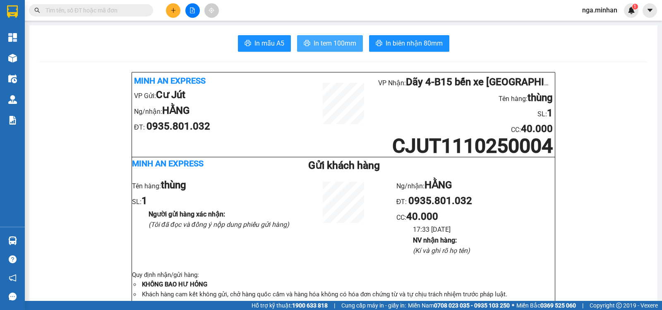
click at [347, 42] on span "In tem 100mm" at bounding box center [335, 43] width 43 height 10
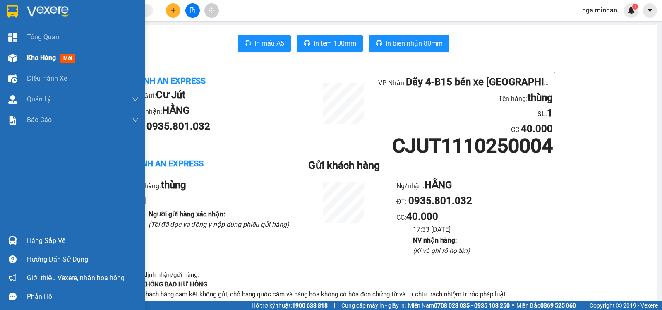
click at [33, 56] on span "Kho hàng" at bounding box center [41, 58] width 29 height 8
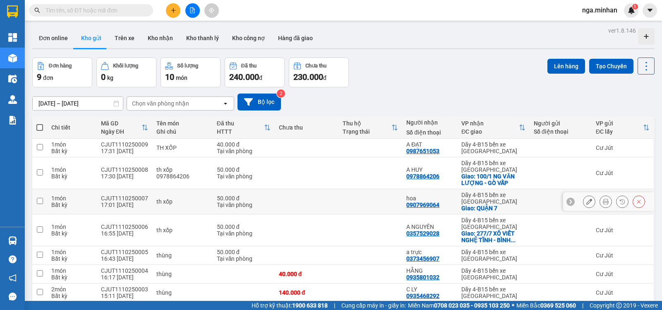
scroll to position [72, 0]
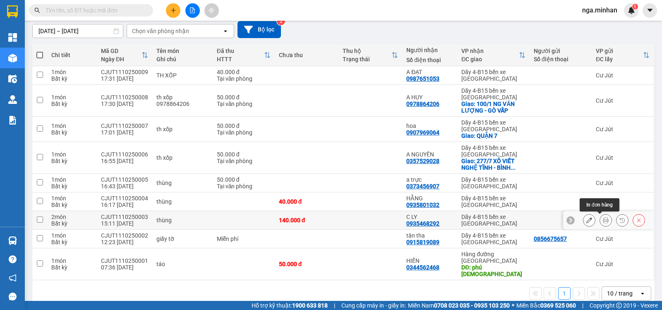
click at [603, 219] on icon at bounding box center [606, 220] width 6 height 6
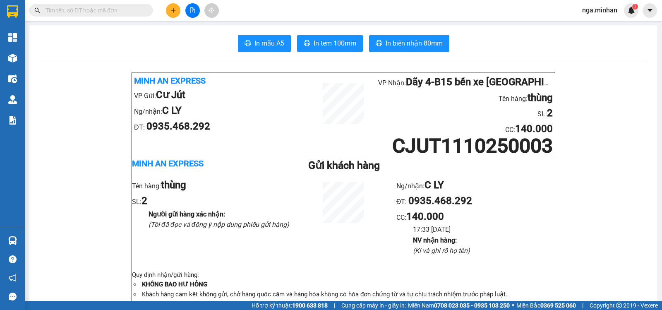
click at [339, 49] on button "In tem 100mm" at bounding box center [330, 43] width 66 height 17
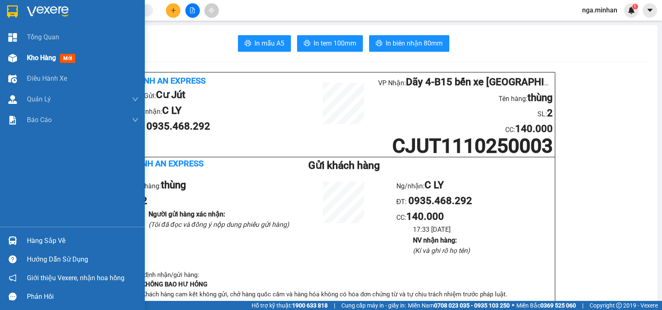
click at [17, 58] on img at bounding box center [12, 58] width 9 height 9
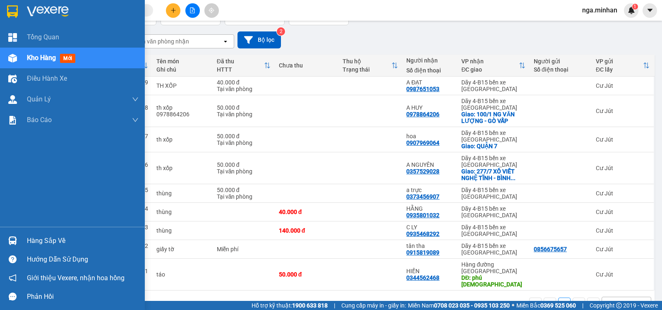
scroll to position [72, 0]
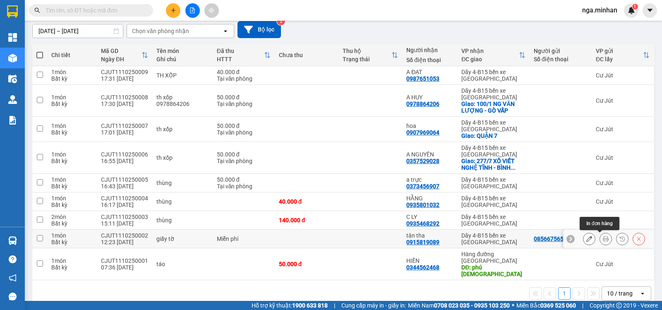
click at [600, 242] on button at bounding box center [606, 239] width 12 height 14
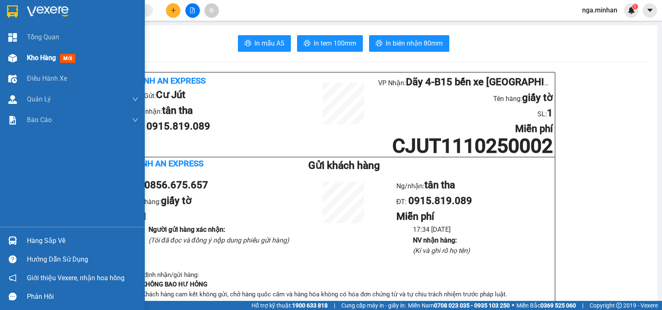
click at [34, 58] on span "Kho hàng" at bounding box center [41, 58] width 29 height 8
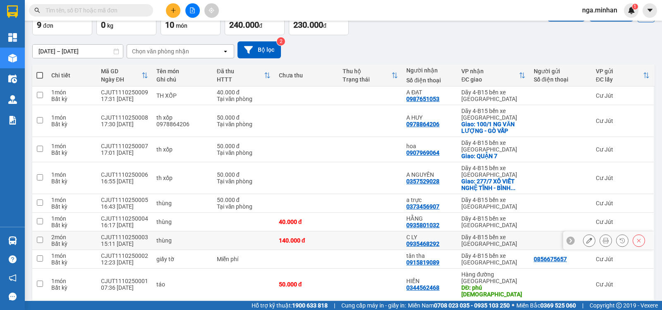
scroll to position [72, 0]
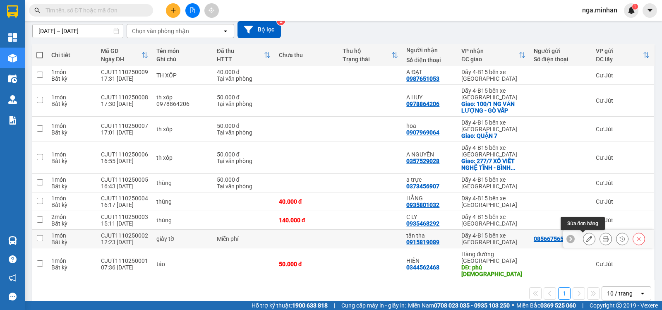
click at [587, 237] on button at bounding box center [589, 239] width 12 height 14
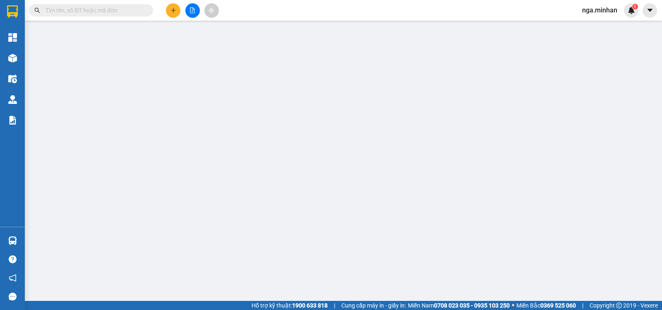
type input "0856675657"
type input "0915819089"
type input "tân tha"
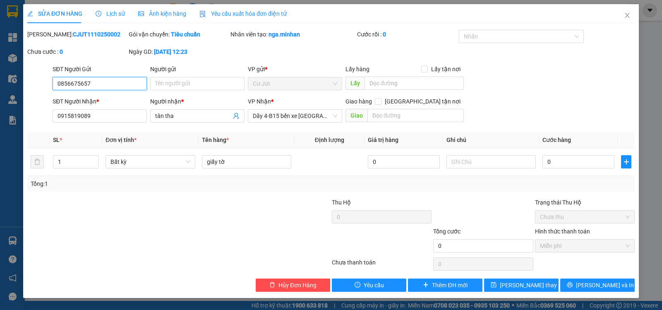
click at [633, 248] on div "Miễn phí" at bounding box center [585, 245] width 100 height 13
click at [624, 249] on span "Miễn phí" at bounding box center [585, 246] width 90 height 12
drag, startPoint x: 112, startPoint y: 117, endPoint x: 0, endPoint y: 121, distance: 111.8
click at [0, 121] on div "SỬA ĐƠN HÀNG Lịch sử Ảnh kiện hàng Yêu cầu xuất hóa đơn điện tử Total Paid Fee …" at bounding box center [331, 155] width 662 height 310
click at [306, 282] on span "Hủy Đơn Hàng" at bounding box center [297, 285] width 38 height 9
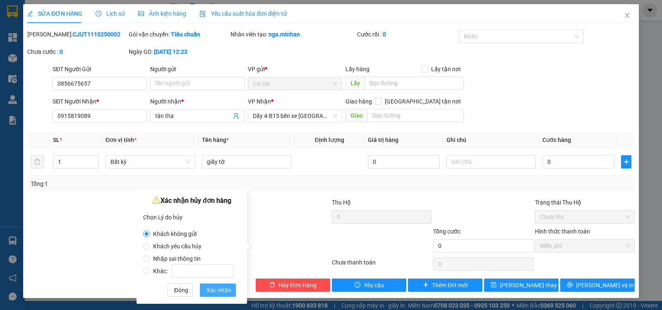
click at [221, 292] on span "Xác nhận" at bounding box center [218, 290] width 25 height 9
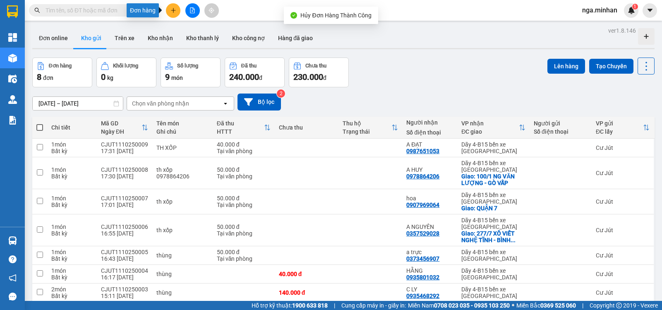
click at [172, 17] on button at bounding box center [173, 10] width 14 height 14
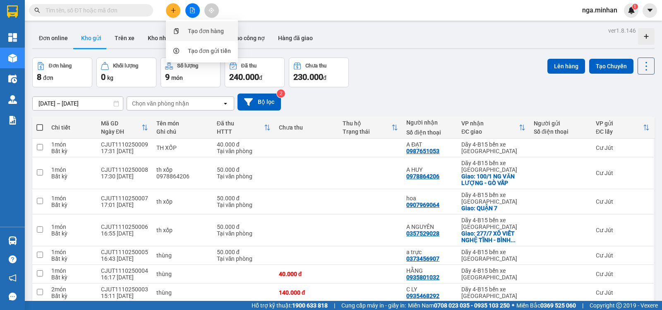
click at [198, 30] on div "Tạo đơn hàng" at bounding box center [206, 30] width 36 height 9
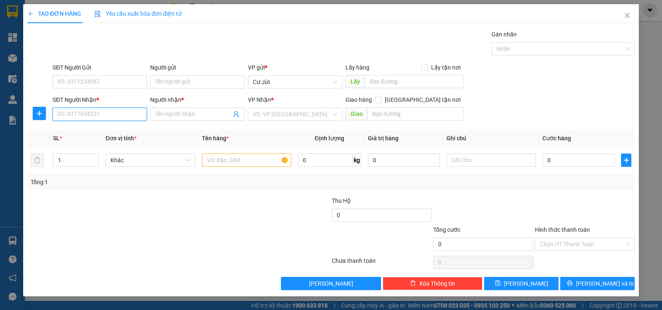
click at [130, 110] on input "SĐT Người Nhận *" at bounding box center [100, 114] width 94 height 13
paste input "0915819089"
type input "0915819089"
click at [116, 116] on input "0915819089" at bounding box center [100, 114] width 94 height 13
click at [107, 117] on input "0915819089" at bounding box center [100, 114] width 94 height 13
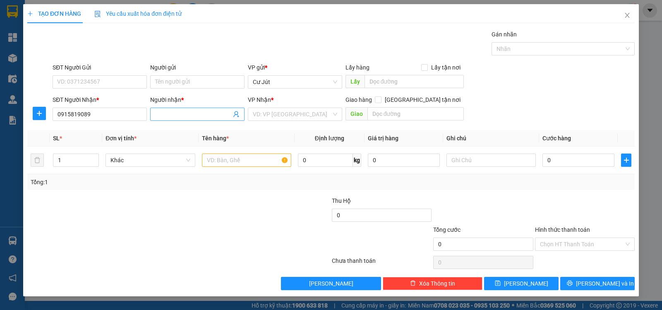
click at [186, 116] on input "Người nhận *" at bounding box center [193, 114] width 76 height 9
type input "."
click at [264, 115] on input "search" at bounding box center [292, 114] width 79 height 12
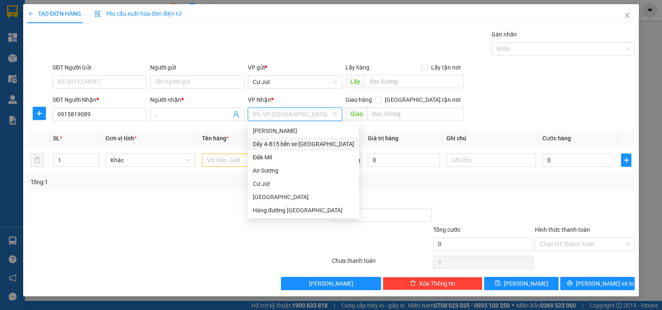
click at [280, 142] on div "Dãy 4-B15 bến xe [GEOGRAPHIC_DATA]" at bounding box center [303, 143] width 101 height 9
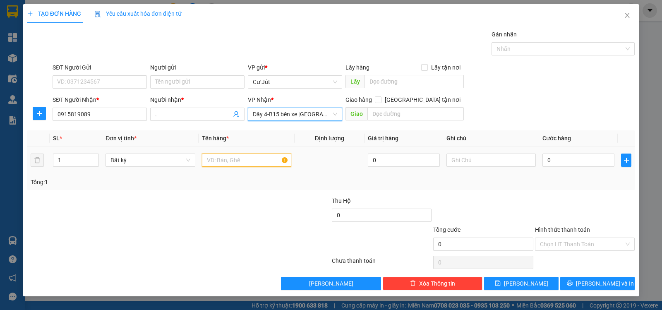
click at [257, 164] on input "text" at bounding box center [246, 160] width 89 height 13
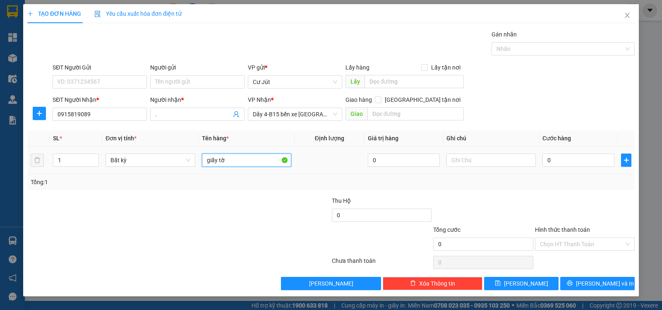
type input "giấy tờ"
click at [579, 168] on td "0" at bounding box center [578, 160] width 79 height 28
click at [580, 165] on input "0" at bounding box center [579, 160] width 72 height 13
click at [588, 280] on button "[PERSON_NAME] và In" at bounding box center [597, 283] width 74 height 13
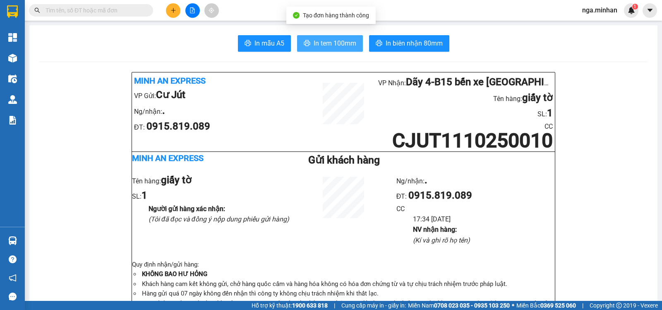
click at [337, 45] on span "In tem 100mm" at bounding box center [335, 43] width 43 height 10
click at [176, 11] on button at bounding box center [173, 10] width 14 height 14
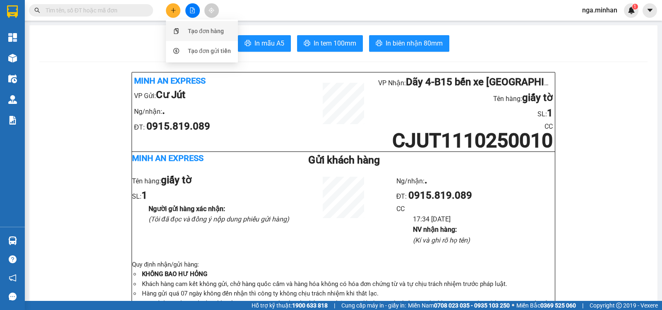
click at [204, 32] on div "Tạo đơn hàng" at bounding box center [206, 30] width 36 height 9
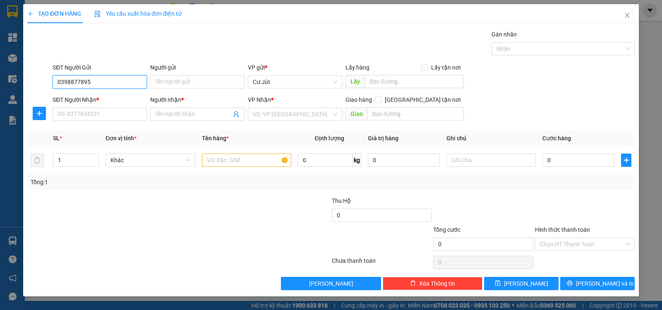
drag, startPoint x: 99, startPoint y: 82, endPoint x: 0, endPoint y: 97, distance: 100.4
click at [0, 97] on div "TẠO ĐƠN HÀNG Yêu cầu xuất hóa đơn điện tử Transit Pickup Surcharge Ids Transit …" at bounding box center [331, 155] width 662 height 310
type input "0398877895"
click at [101, 114] on input "SĐT Người Nhận *" at bounding box center [100, 114] width 94 height 13
paste input "0398877895"
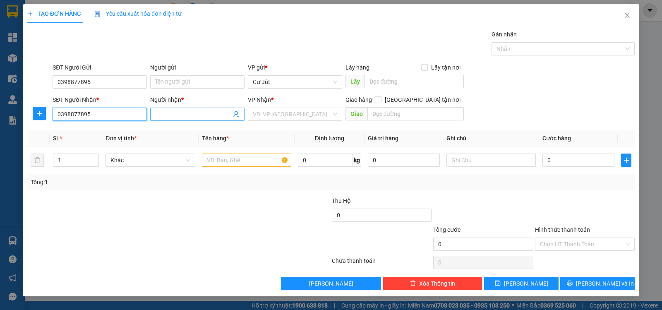
type input "0398877895"
click at [192, 115] on input "Người nhận *" at bounding box center [193, 114] width 76 height 9
type input "t"
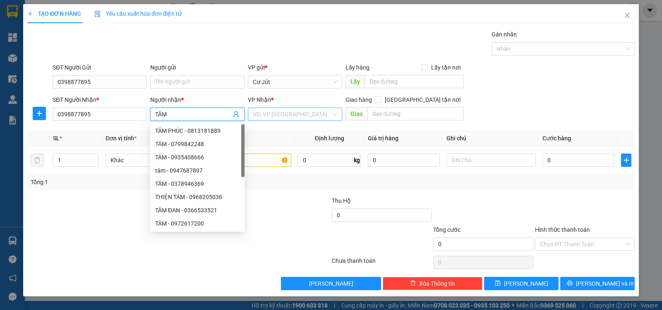
type input "TÂM"
click at [301, 116] on input "search" at bounding box center [292, 114] width 79 height 12
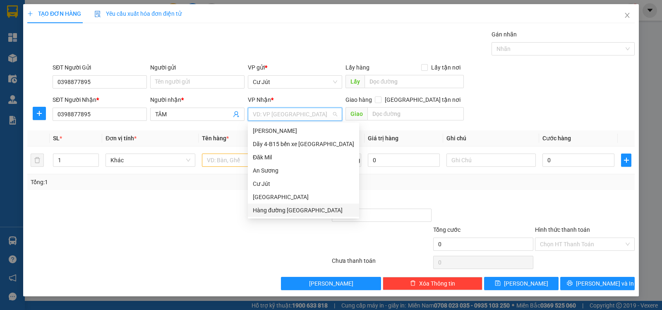
click at [292, 212] on div "Hàng đường [GEOGRAPHIC_DATA]" at bounding box center [303, 210] width 101 height 9
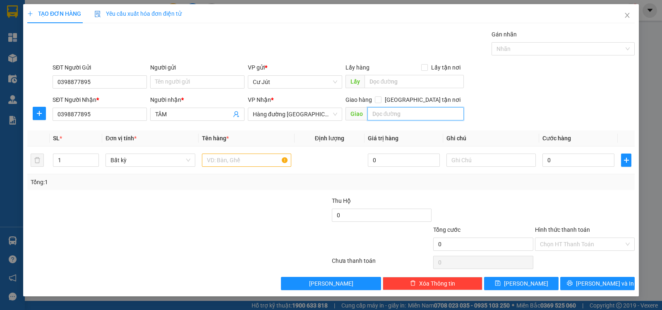
click at [387, 109] on input "text" at bounding box center [415, 113] width 97 height 13
type input "CX SỐ 4"
click at [242, 162] on input "text" at bounding box center [246, 160] width 89 height 13
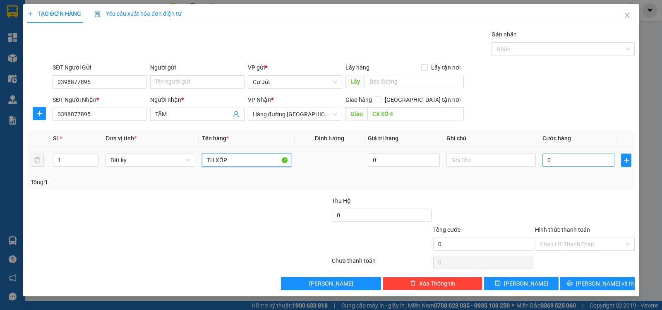
type input "TH XỐP"
click at [576, 156] on input "0" at bounding box center [579, 160] width 72 height 13
type input "5"
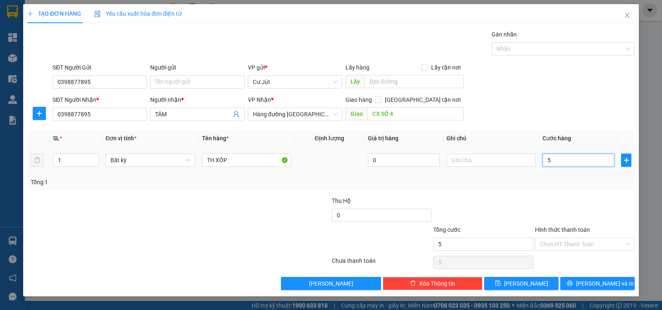
type input "50"
type input "50.000"
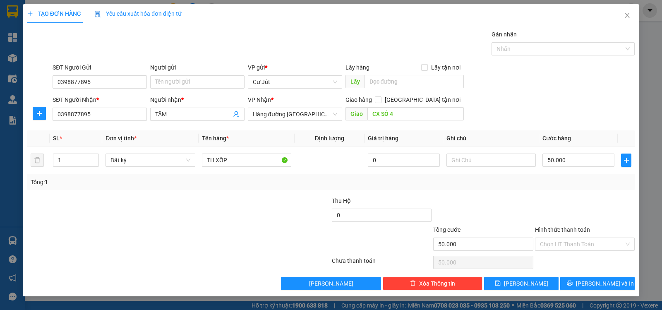
drag, startPoint x: 563, startPoint y: 242, endPoint x: 565, endPoint y: 255, distance: 13.3
click at [564, 245] on input "Hình thức thanh toán" at bounding box center [582, 244] width 84 height 12
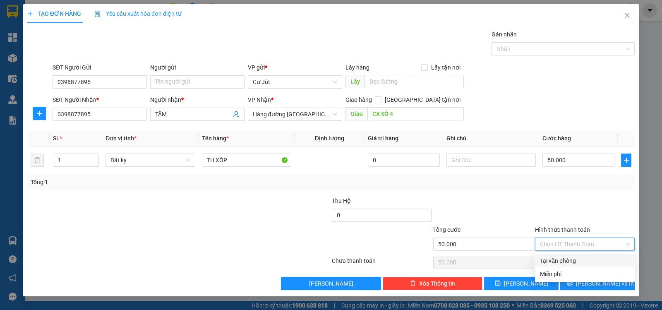
drag, startPoint x: 565, startPoint y: 259, endPoint x: 569, endPoint y: 264, distance: 6.7
click at [567, 260] on div "Tại văn phòng" at bounding box center [585, 260] width 90 height 9
type input "0"
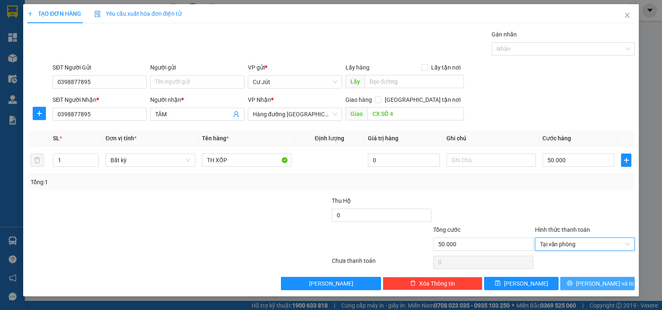
click at [587, 288] on button "[PERSON_NAME] và In" at bounding box center [597, 283] width 74 height 13
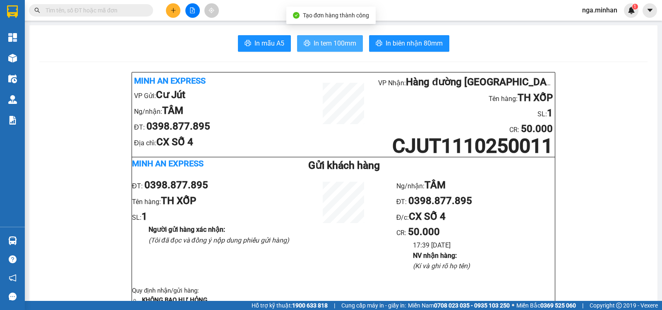
click at [348, 46] on span "In tem 100mm" at bounding box center [335, 43] width 43 height 10
